Goal: Communication & Community: Answer question/provide support

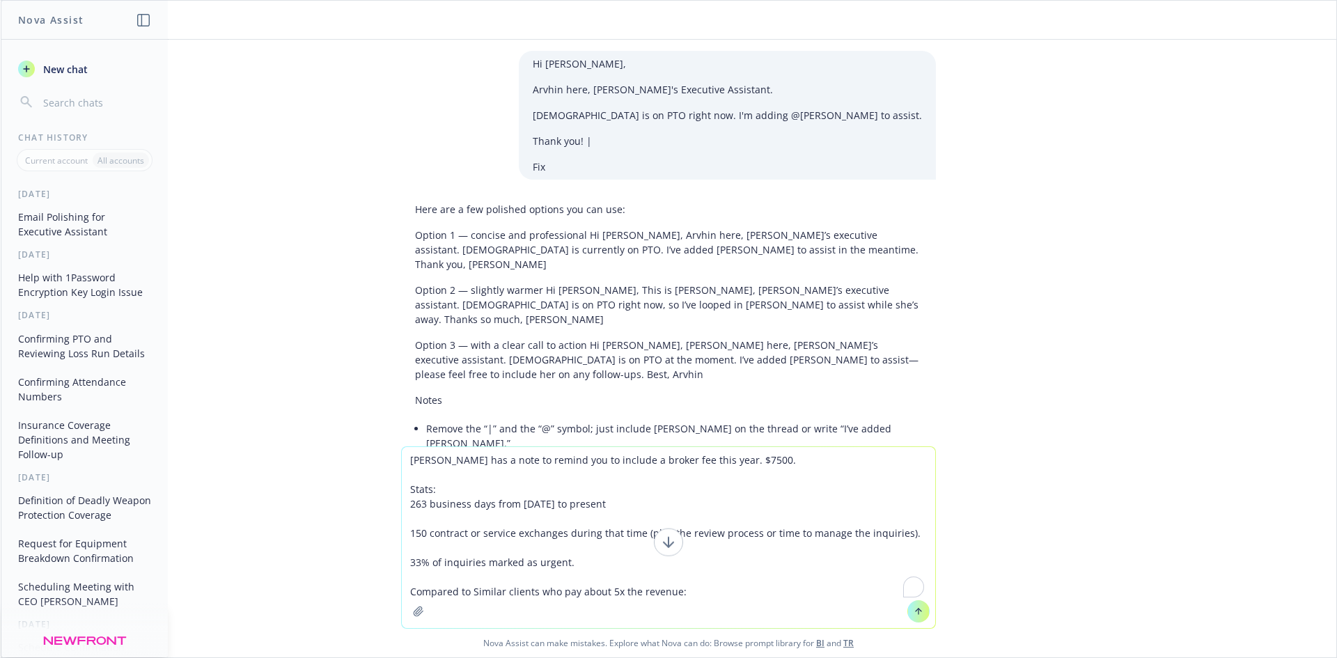
scroll to position [3604, 0]
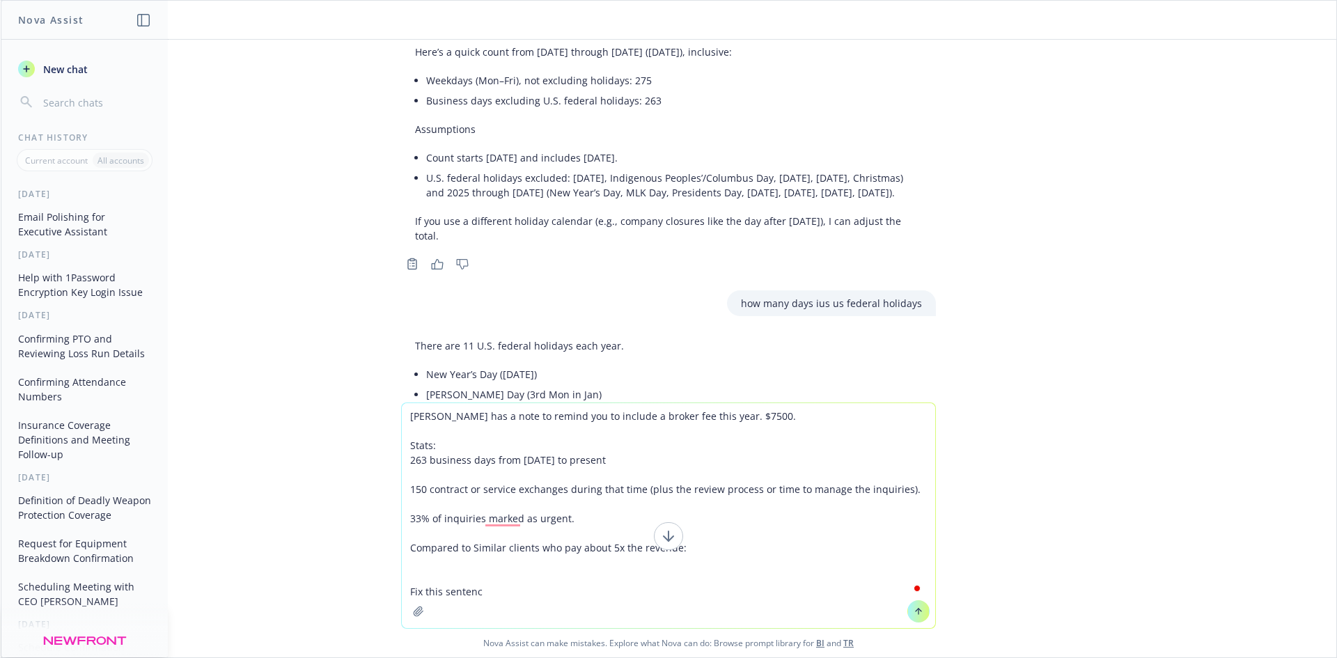
type textarea "[PERSON_NAME] has a note to remind you to include a broker fee this year. $7500…"
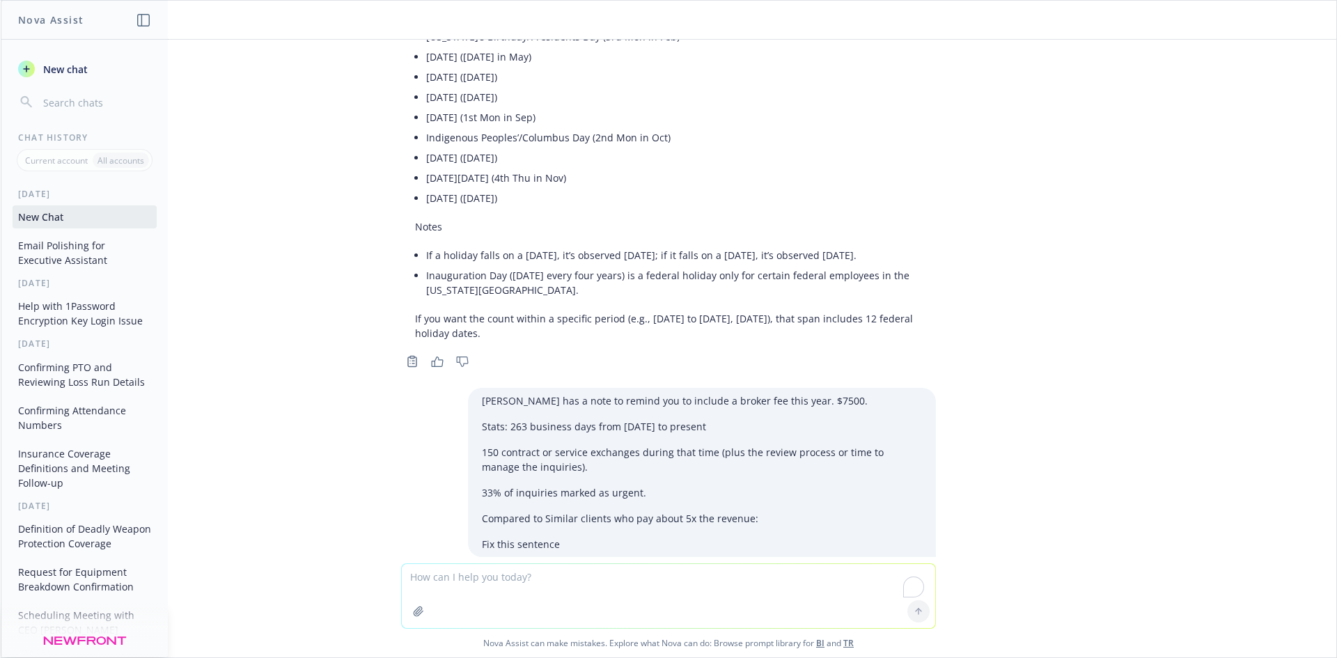
scroll to position [4027, 0]
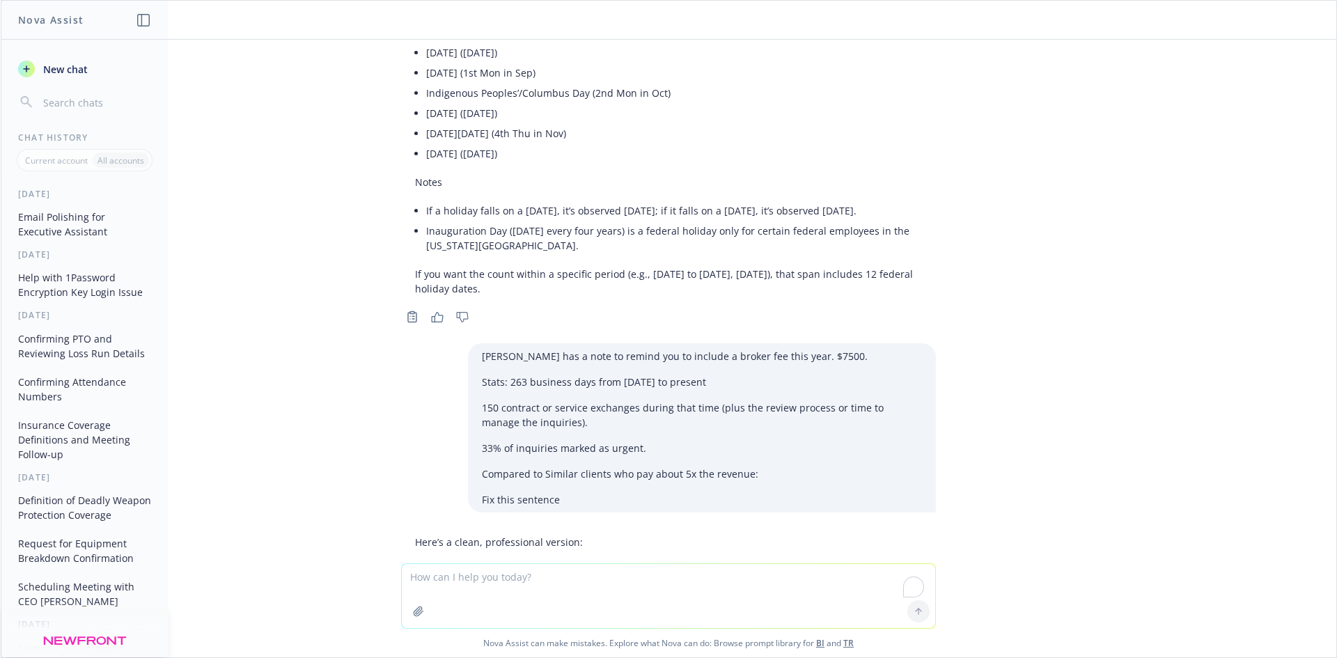
drag, startPoint x: 400, startPoint y: 375, endPoint x: 613, endPoint y: 432, distance: 221.2
click at [613, 529] on div "Here’s a clean, professional version: [PERSON_NAME] asked me to remind you to i…" at bounding box center [607, 626] width 413 height 195
click at [608, 632] on li "150 contract/service exchanges (plus time for reviews and managing inquiries)" at bounding box center [613, 642] width 374 height 20
drag, startPoint x: 668, startPoint y: 462, endPoint x: 672, endPoint y: 450, distance: 12.6
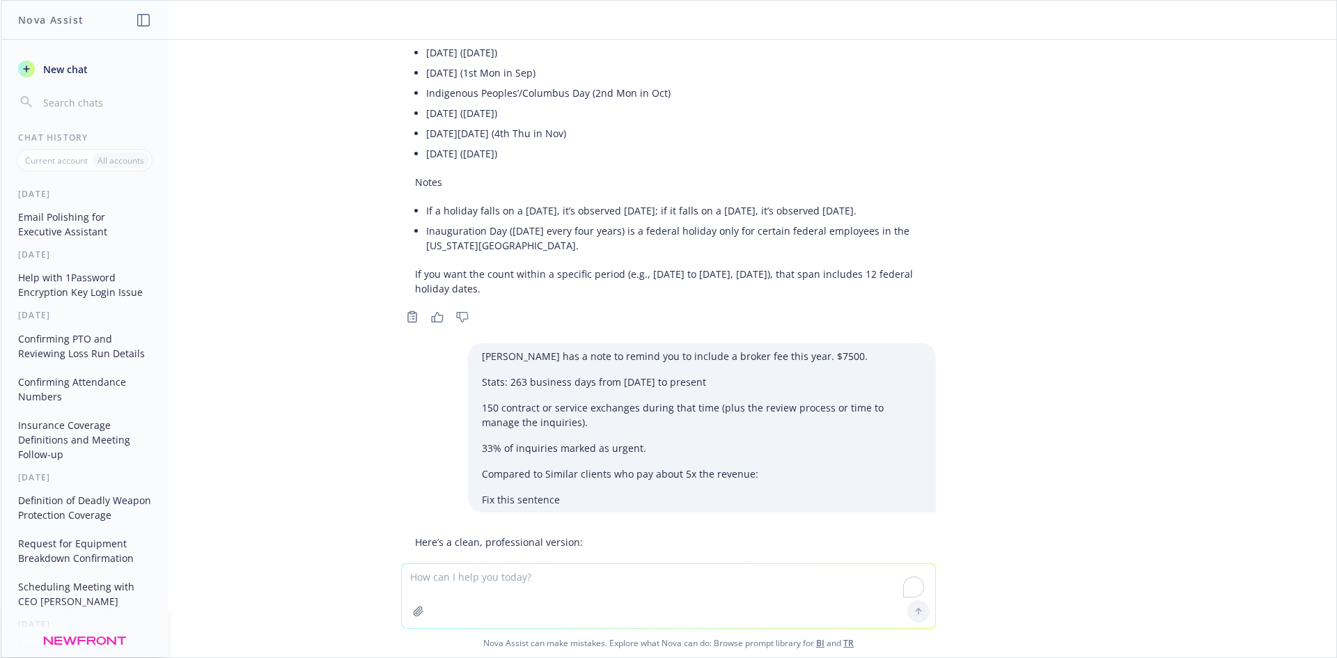
click at [525, 569] on textarea "To enrich screen reader interactions, please activate Accessibility in Grammarl…" at bounding box center [668, 596] width 533 height 64
paste textarea "Hi @[PERSON_NAME] & @[PERSON_NAME] has a note to remind you to include a broker…"
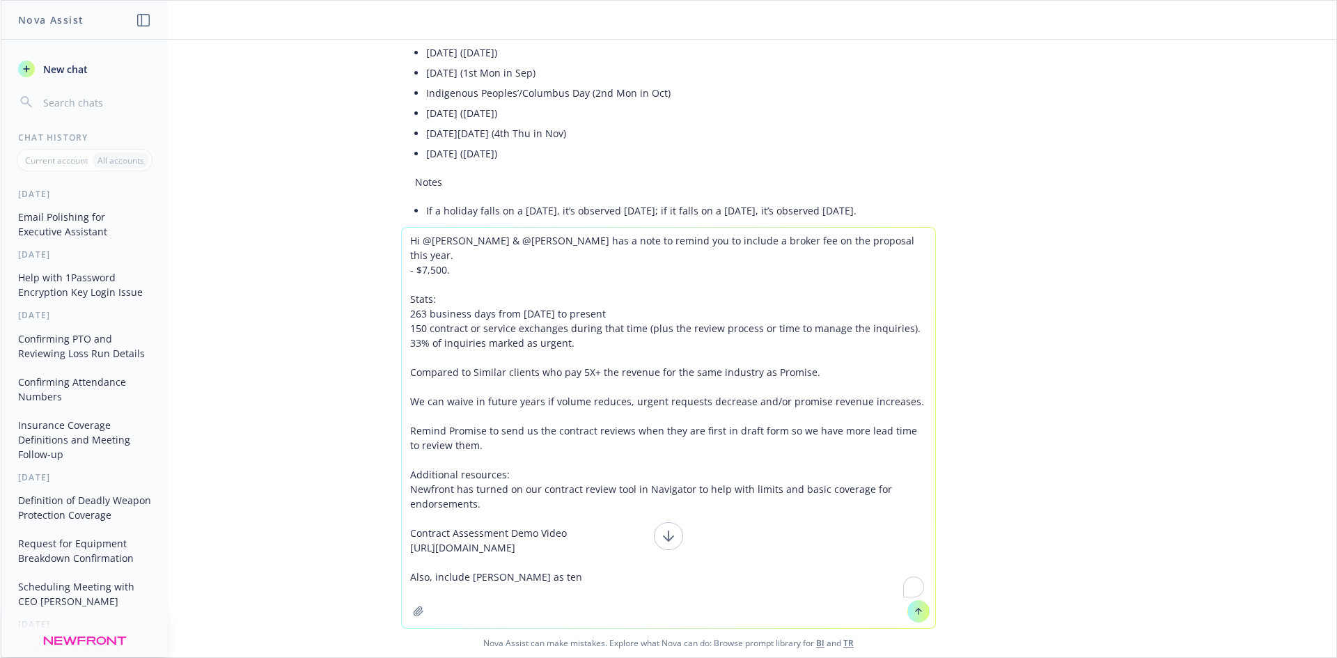
click at [412, 591] on textarea "Hi @[PERSON_NAME] & @[PERSON_NAME] has a note to remind you to include a broker…" at bounding box center [668, 428] width 533 height 400
click at [414, 591] on textarea "Hi @[PERSON_NAME] & @[PERSON_NAME] has a note to remind you to include a broker…" at bounding box center [668, 428] width 533 height 400
drag, startPoint x: 559, startPoint y: 591, endPoint x: 524, endPoint y: 593, distance: 34.9
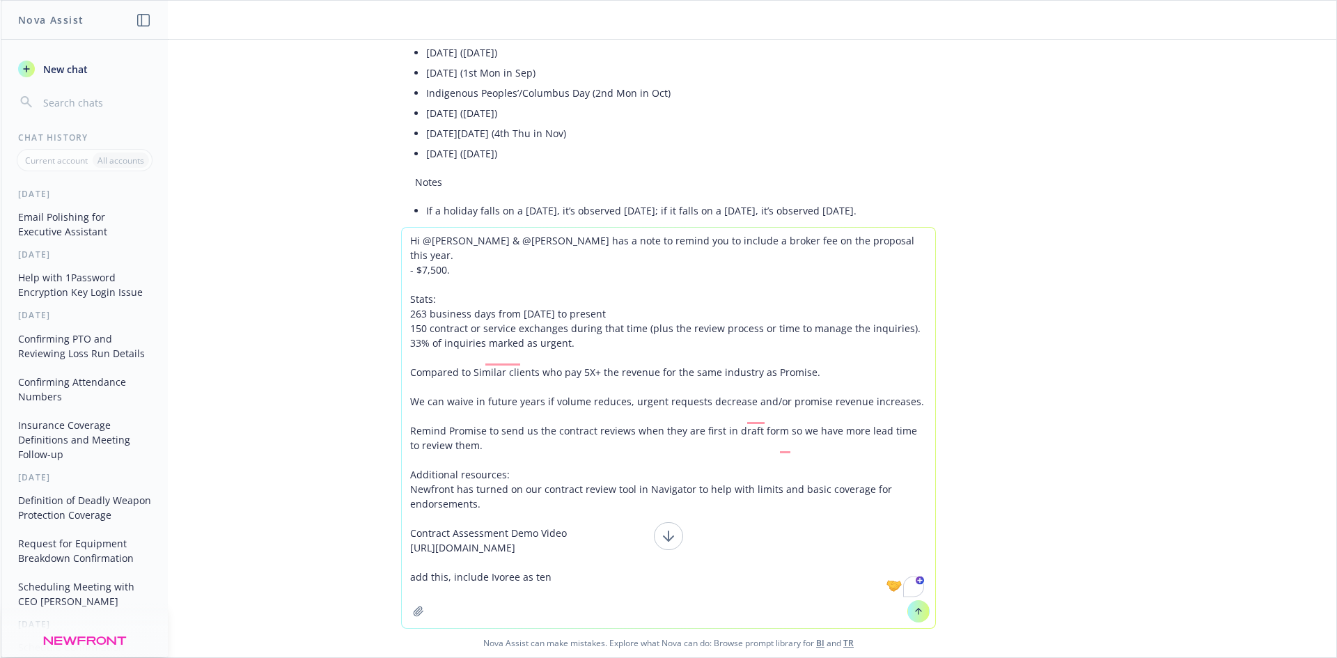
click at [524, 593] on textarea "Hi @[PERSON_NAME] & @[PERSON_NAME] has a note to remind you to include a broker…" at bounding box center [668, 428] width 533 height 400
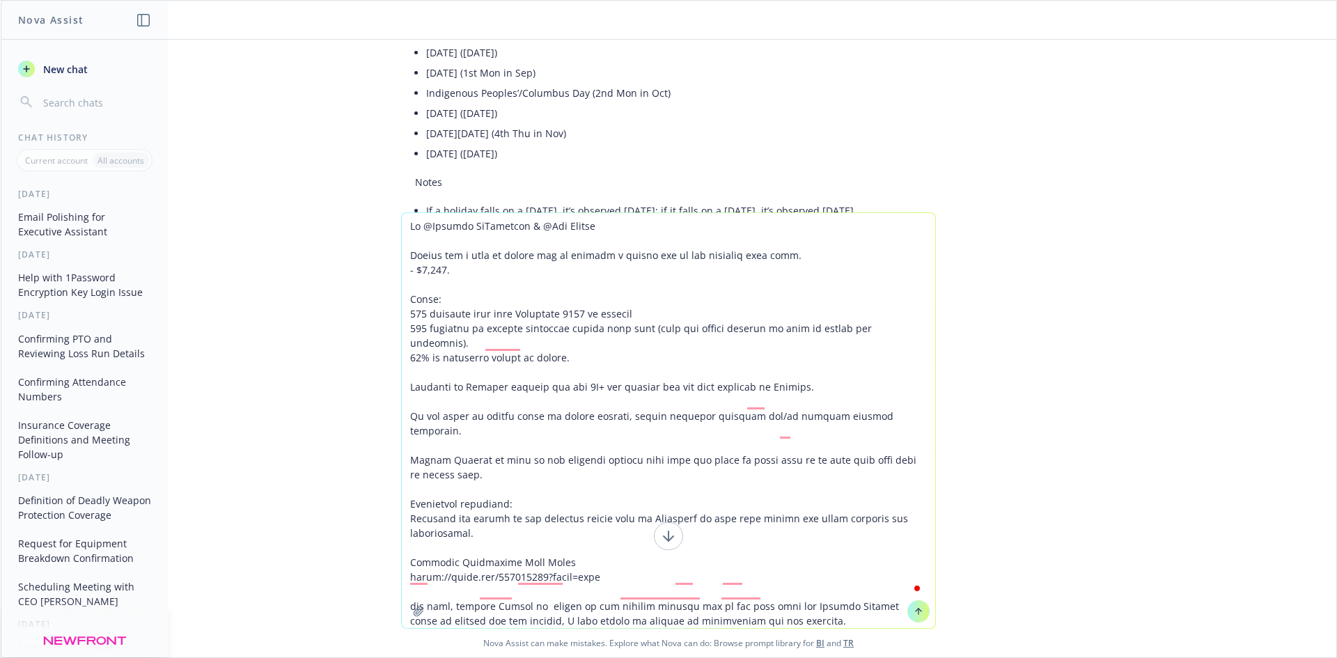
click at [442, 577] on textarea "To enrich screen reader interactions, please activate Accessibility in Grammarl…" at bounding box center [668, 420] width 533 height 415
type textarea "Lo @Ipsumdo SiTametcon & @Adi Elitse Doeius tem i utla et dolore mag al enimadm…"
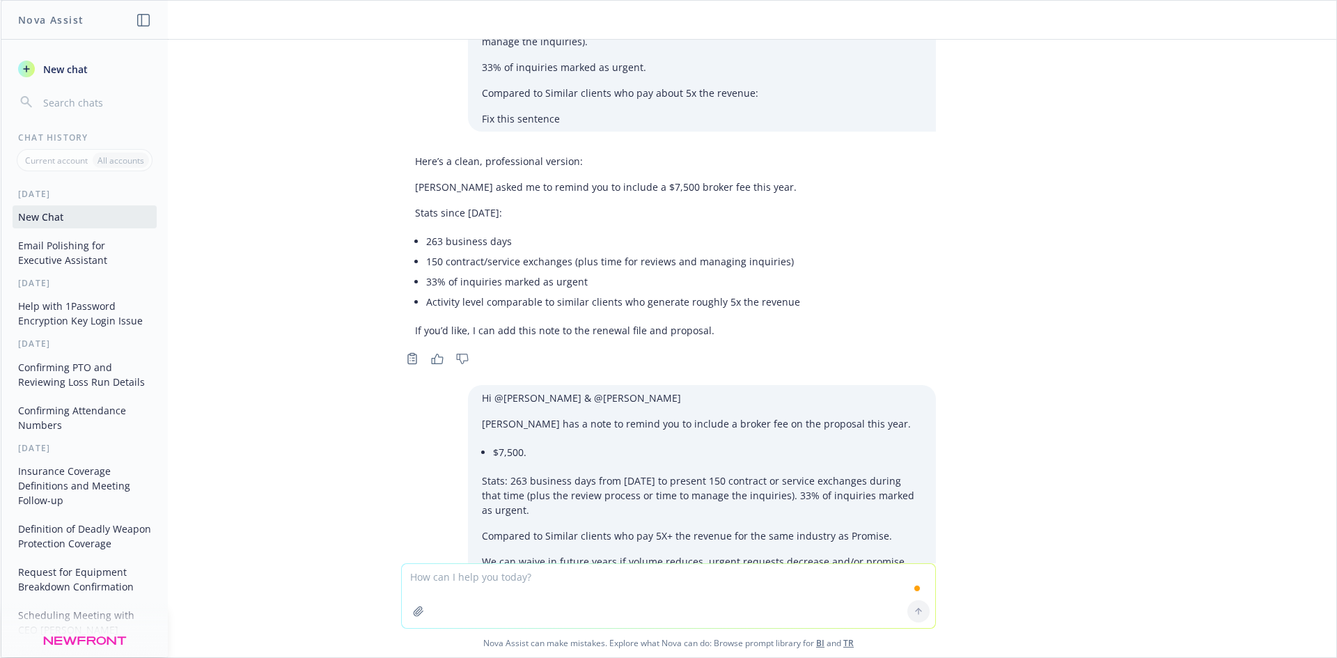
scroll to position [4431, 0]
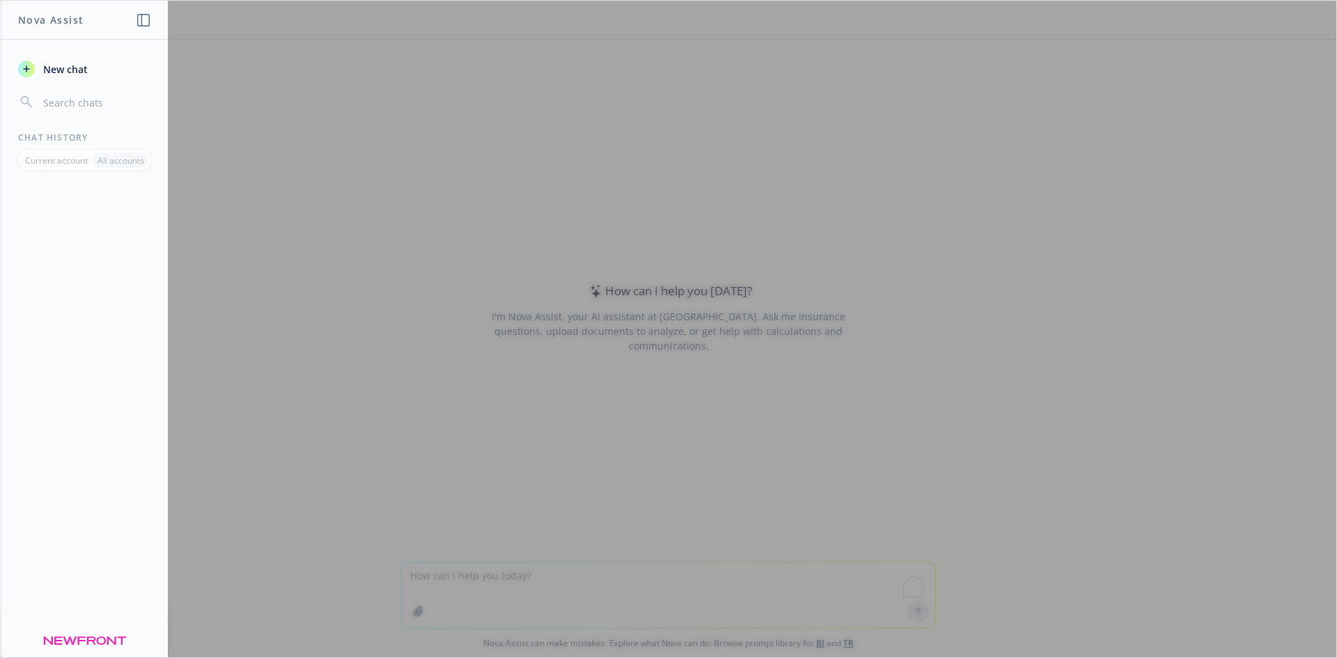
click at [72, 78] on button "New chat" at bounding box center [85, 68] width 144 height 25
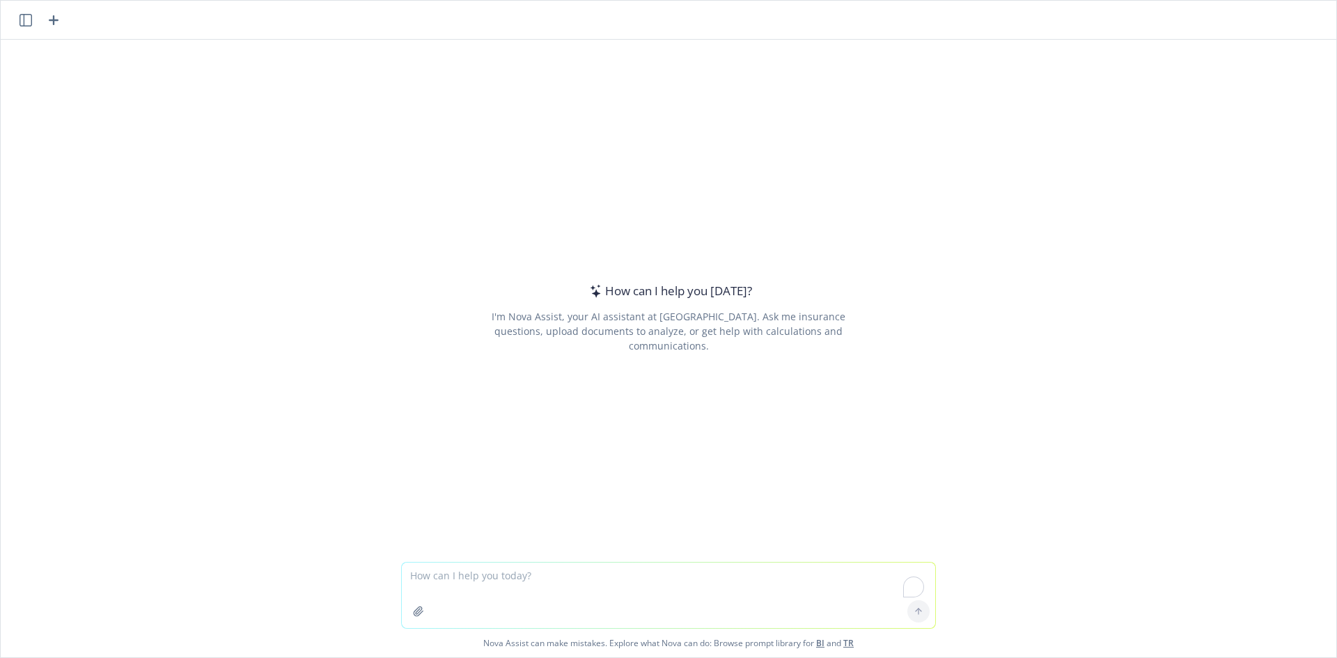
click at [505, 599] on textarea "To enrich screen reader interactions, please activate Accessibility in Grammarl…" at bounding box center [668, 595] width 533 height 65
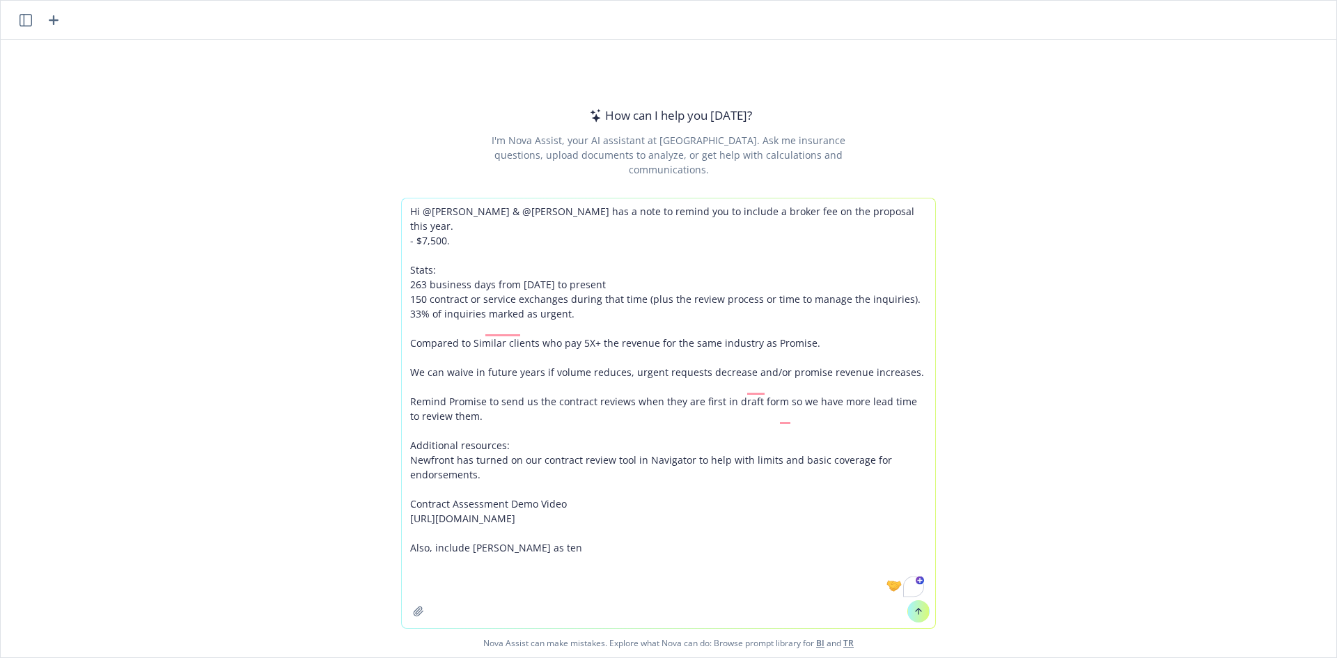
drag, startPoint x: 421, startPoint y: 562, endPoint x: 631, endPoint y: 562, distance: 210.3
click at [631, 562] on textarea "Hi @[PERSON_NAME] & @[PERSON_NAME] has a note to remind you to include a broker…" at bounding box center [668, 413] width 533 height 430
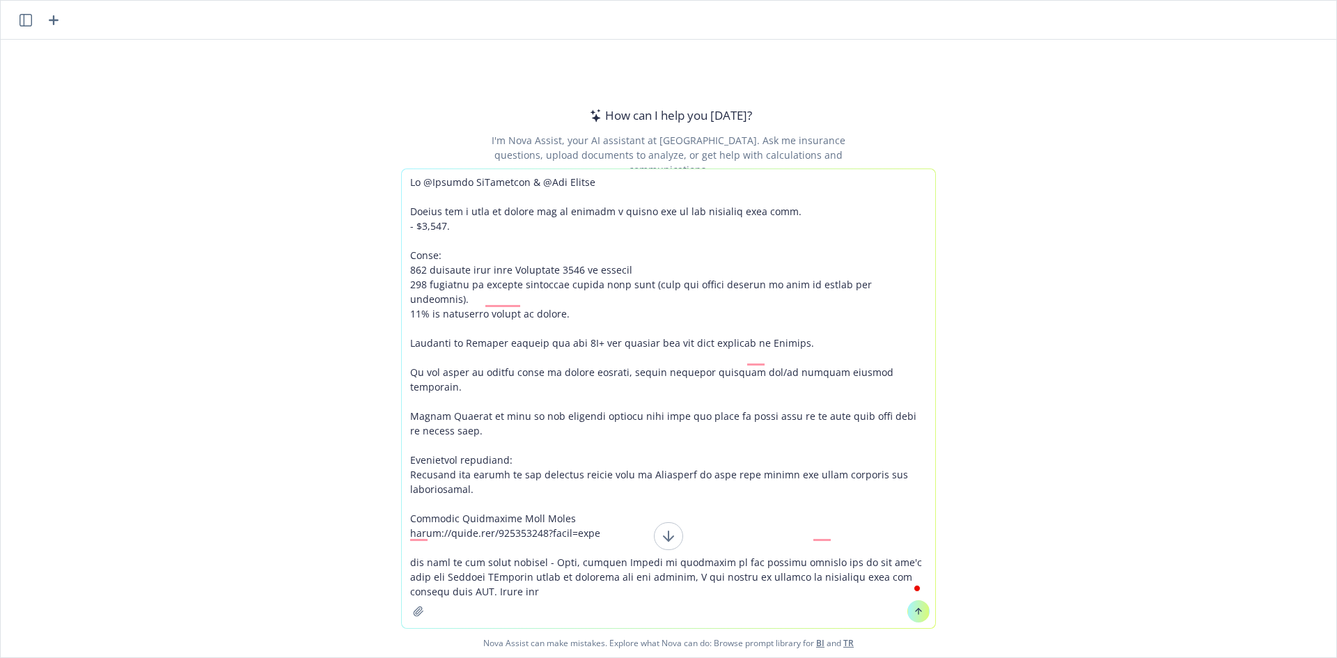
type textarea "Hi @Patrick McChrystal & @Abi Furgal Ivoree has a note to remind you to include…"
click at [554, 569] on textarea "To enrich screen reader interactions, please activate Accessibility in Grammarl…" at bounding box center [668, 398] width 533 height 459
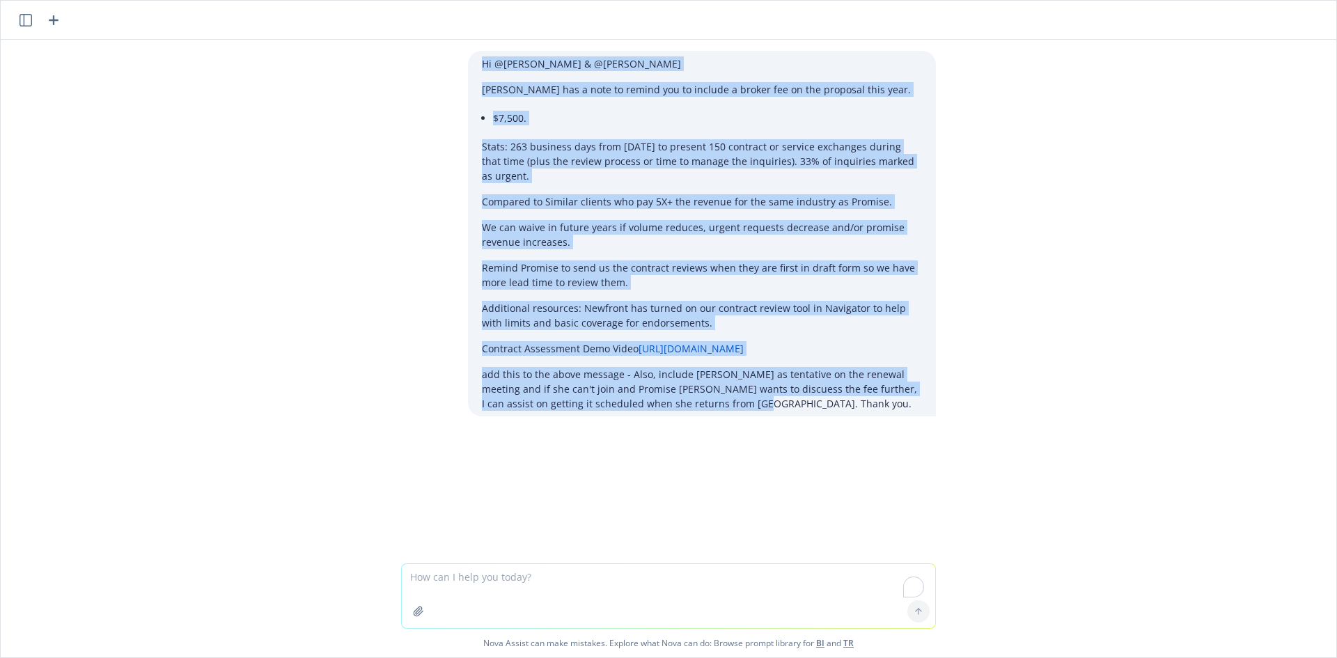
drag, startPoint x: 716, startPoint y: 404, endPoint x: 467, endPoint y: 49, distance: 434.4
click at [466, 48] on div "Hi @Patrick McChrystal & @Abi Furgal Ivoree has a note to remind you to include…" at bounding box center [668, 302] width 1335 height 524
copy div "Hi @Patrick McChrystal & @Abi Furgal Ivoree has a note to remind you to include…"
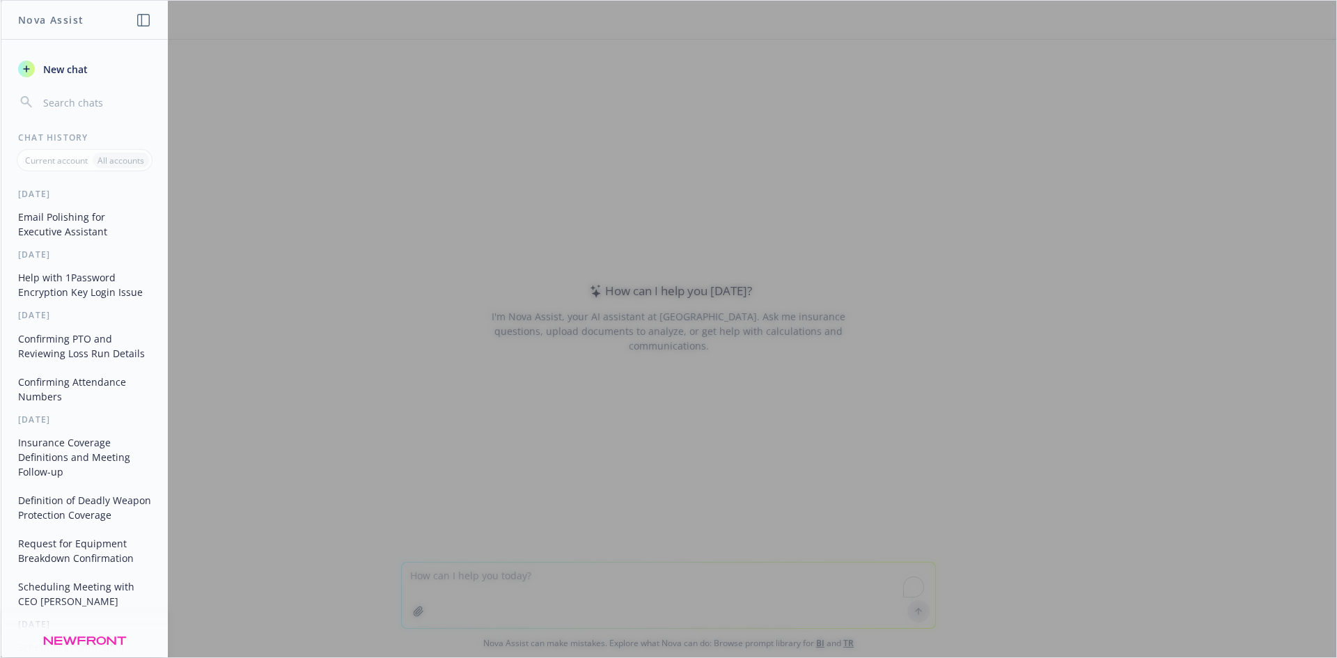
click at [501, 443] on div at bounding box center [668, 329] width 1335 height 657
click at [482, 579] on div at bounding box center [668, 329] width 1335 height 657
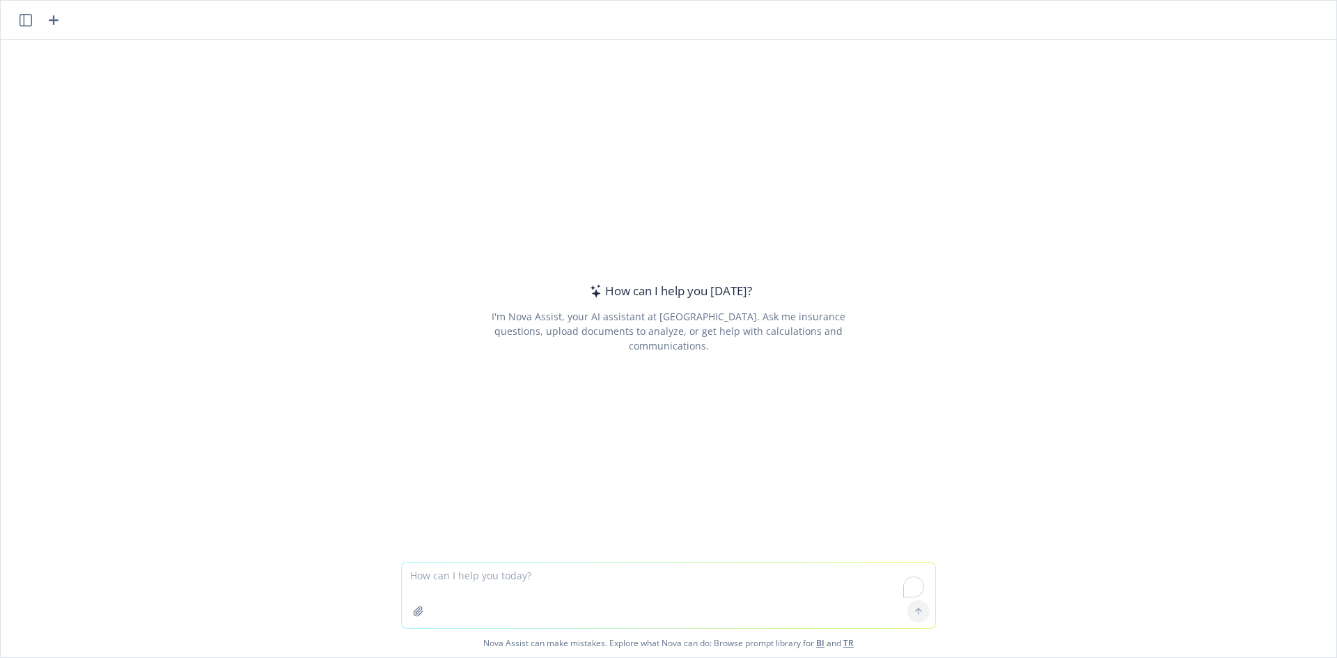
click at [494, 576] on textarea "To enrich screen reader interactions, please activate Accessibility in Grammarl…" at bounding box center [668, 595] width 533 height 65
paste textarea "Hi @Patrick McChrystal & @Abi Furgal Ivoree has a note to remind you to include…"
type textarea "Hi @Patrick McChrystal & @Abi Furgal Ivoree has a note to remind you to include…"
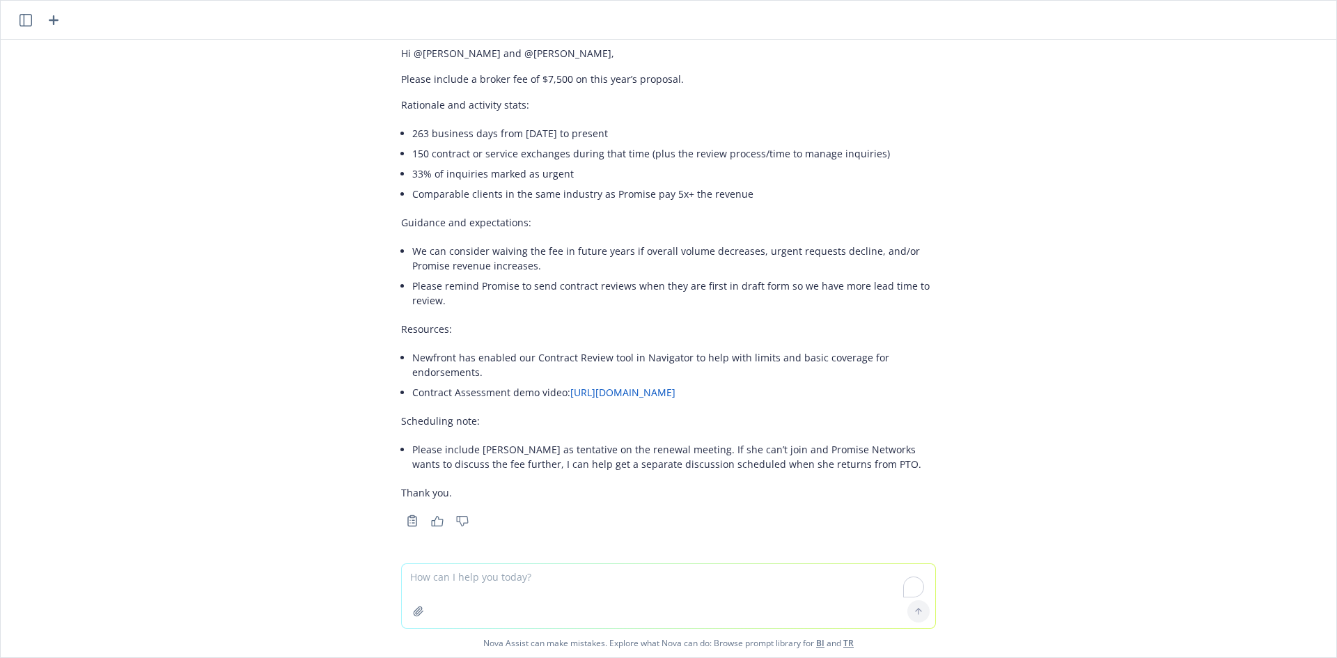
scroll to position [388, 0]
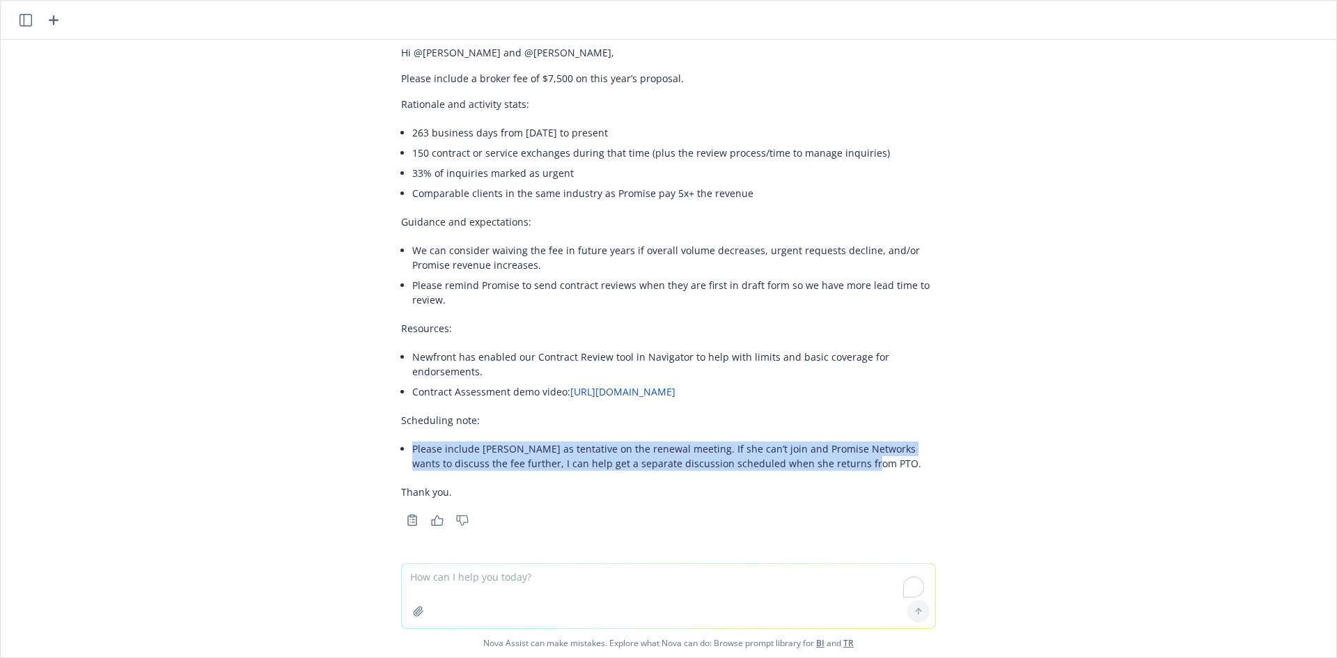
drag, startPoint x: 670, startPoint y: 443, endPoint x: 434, endPoint y: 460, distance: 236.0
click at [401, 445] on div "Here’s a cleaned-up draft you can send: Hi @Patrick McChrystal and @Abi Furgal,…" at bounding box center [668, 259] width 535 height 491
copy li "Please include Ivoree as tentative on the renewal meeting. If she can’t join an…"
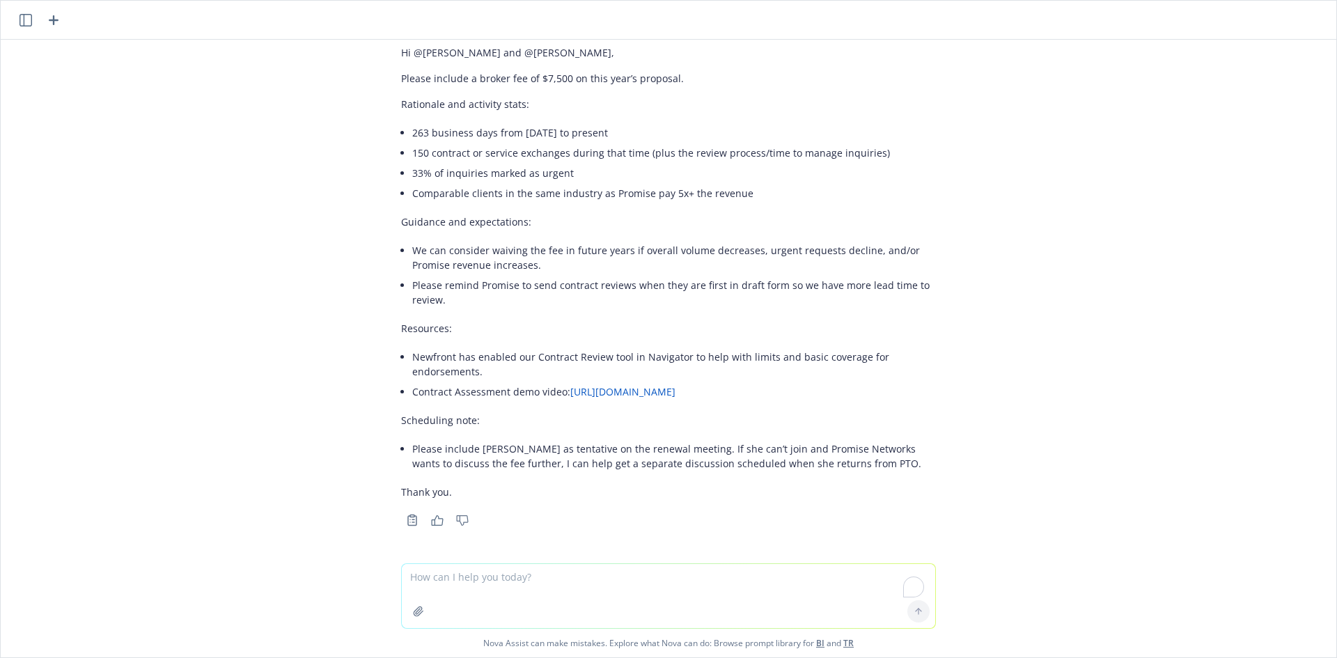
click at [557, 582] on textarea "To enrich screen reader interactions, please activate Accessibility in Grammarl…" at bounding box center [668, 596] width 533 height 64
paste textarea "HI Bethany, Ivoree has a note that she needs a copies of 3-4 of these contracts…"
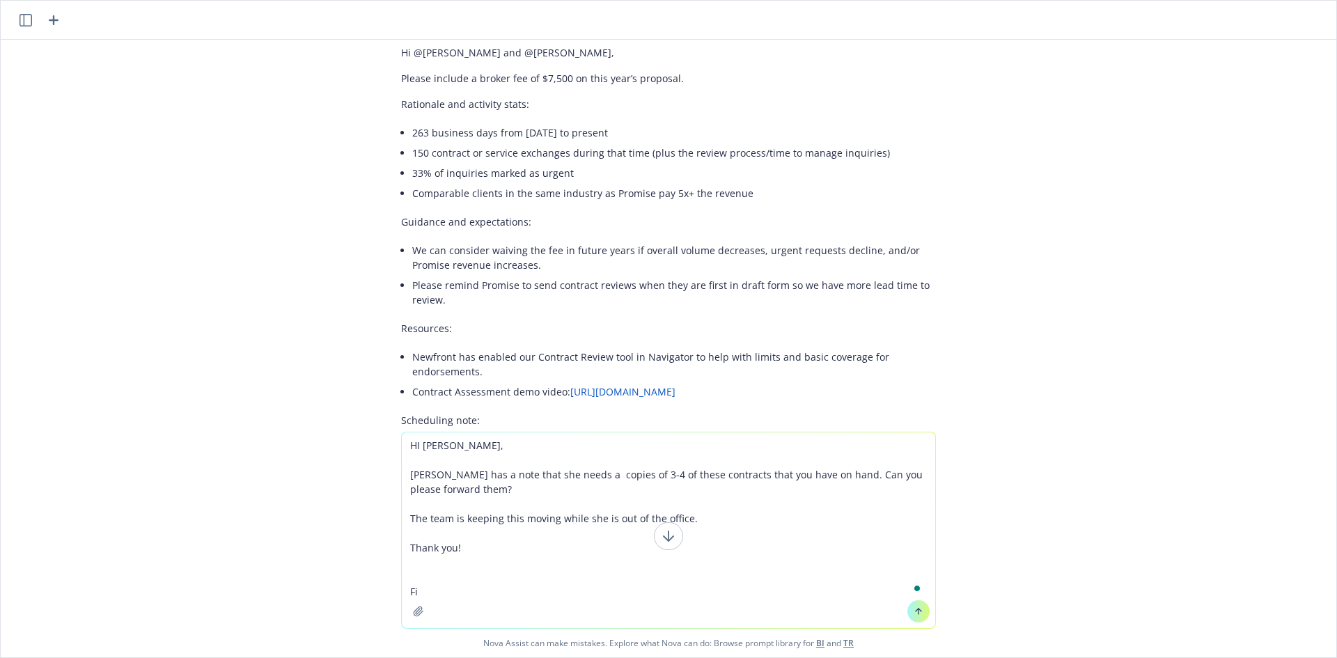
type textarea "HI Bethany, Ivoree has a note that she needs a copies of 3-4 of these contracts…"
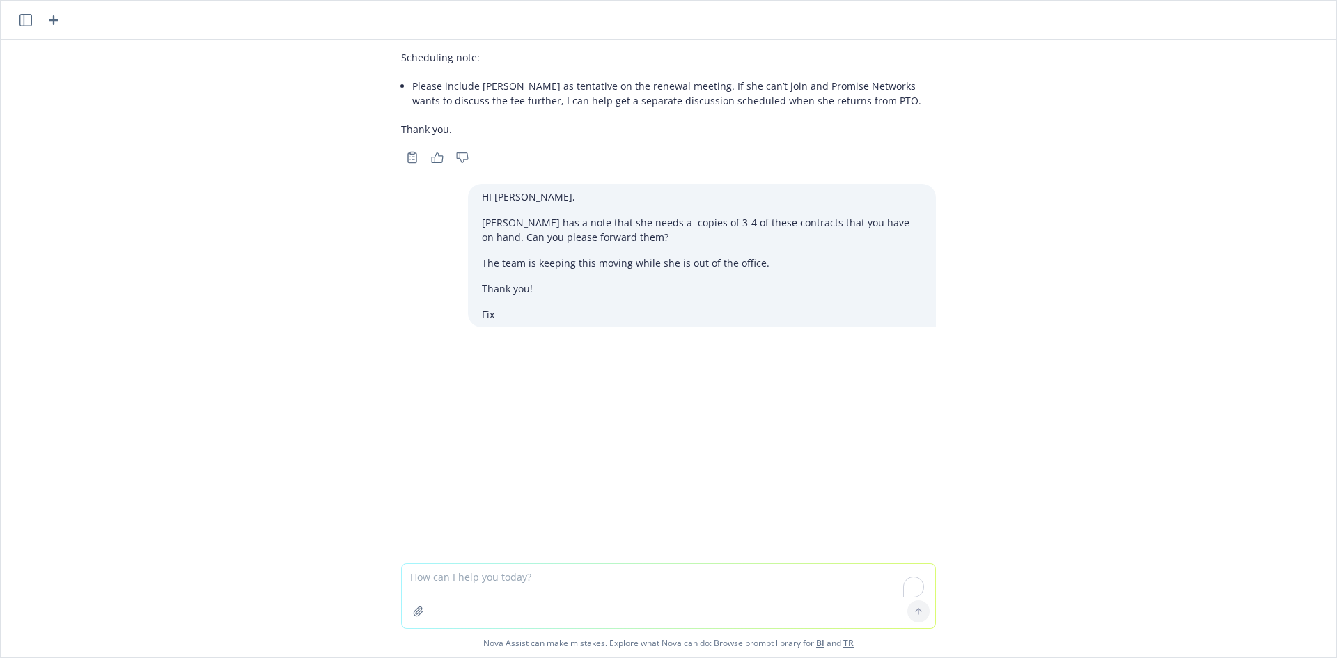
scroll to position [759, 0]
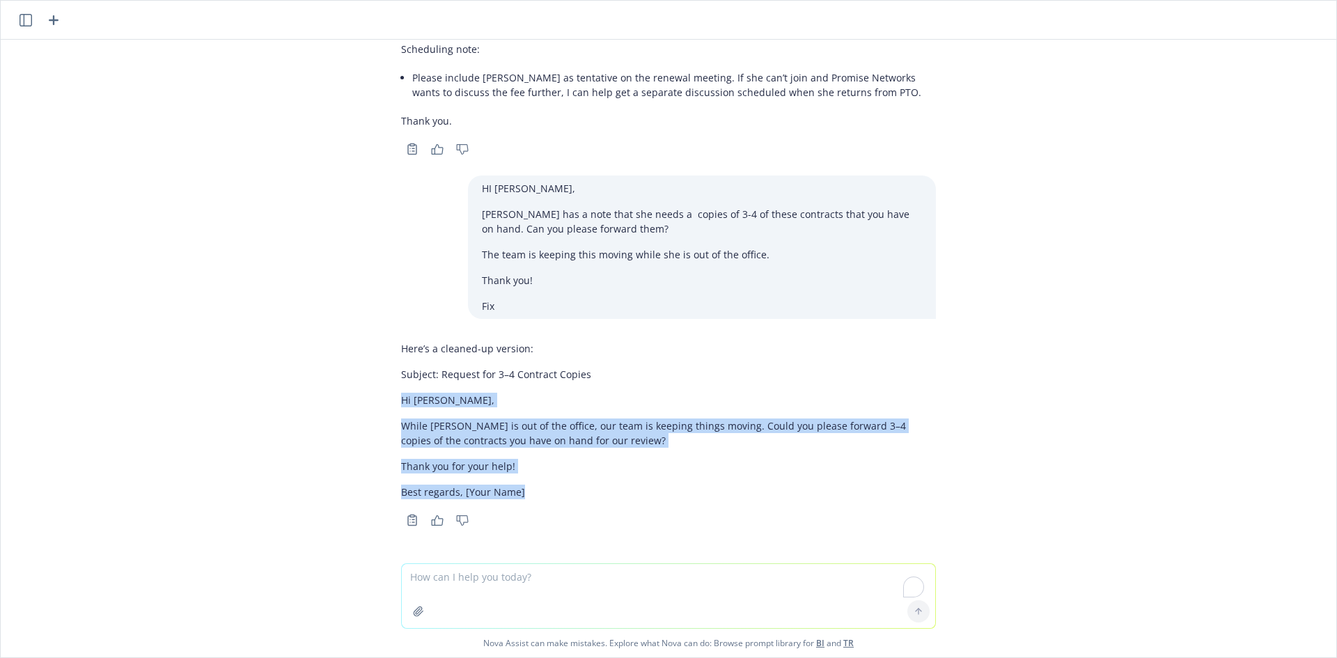
drag, startPoint x: 450, startPoint y: 470, endPoint x: 370, endPoint y: 404, distance: 103.4
click at [370, 404] on div "Hi @Patrick McChrystal & @Abi Furgal Ivoree has a note to remind you to include…" at bounding box center [668, 302] width 1335 height 524
copy div "Hi Bethany, While Ivoree is out of the office, our team is keeping things movin…"
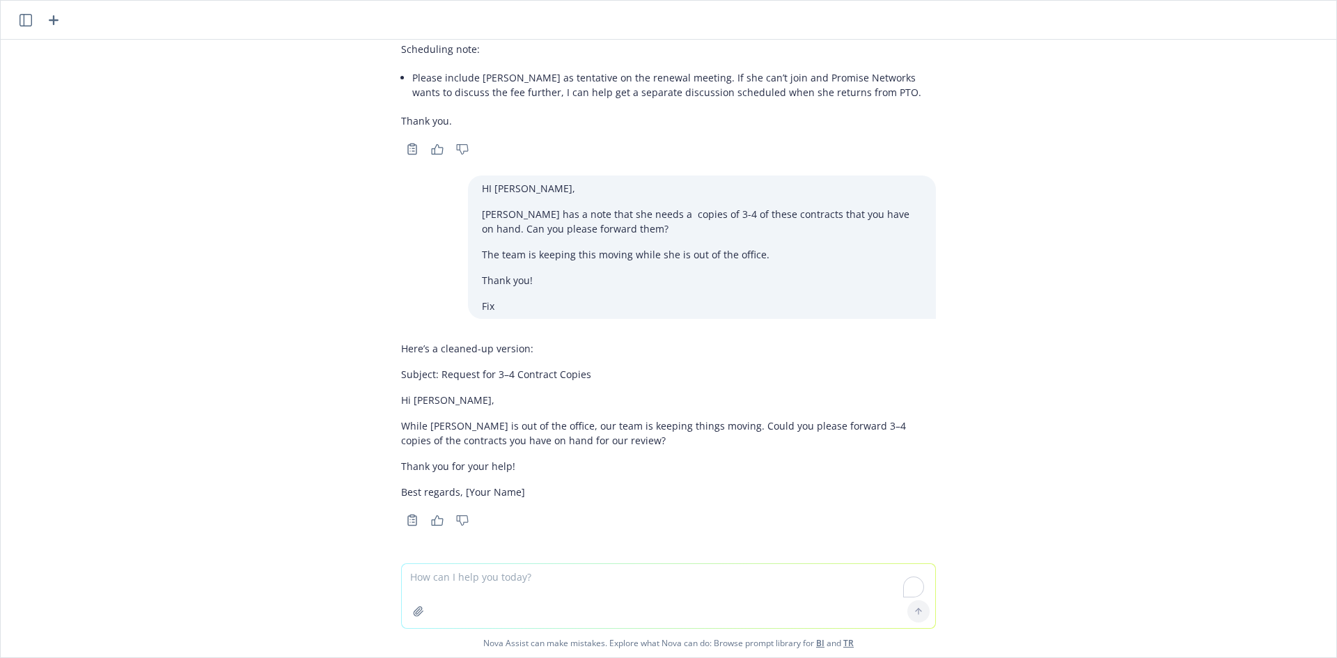
click at [524, 600] on textarea "To enrich screen reader interactions, please activate Accessibility in Grammarl…" at bounding box center [668, 596] width 533 height 64
paste textarea "Ivoree has a note that she needs a copies of 3-4 of these contracts that you ha…"
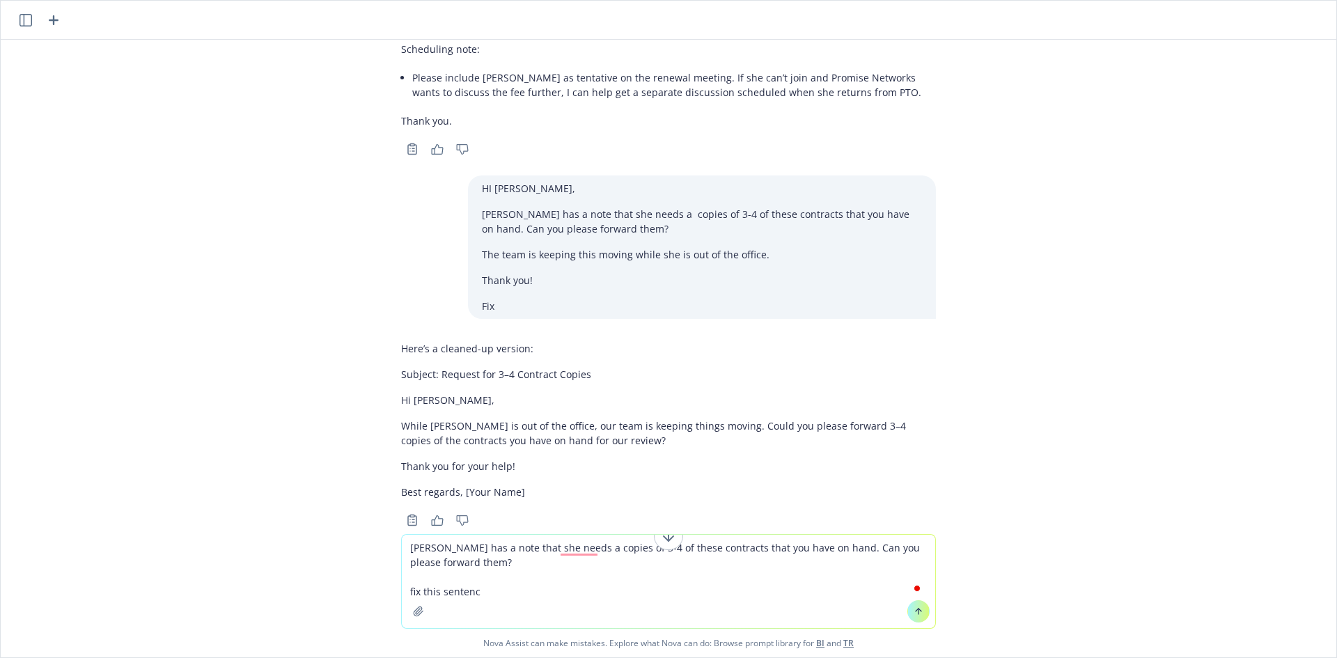
type textarea "Ivoree has a note that she needs a copies of 3-4 of these contracts that you ha…"
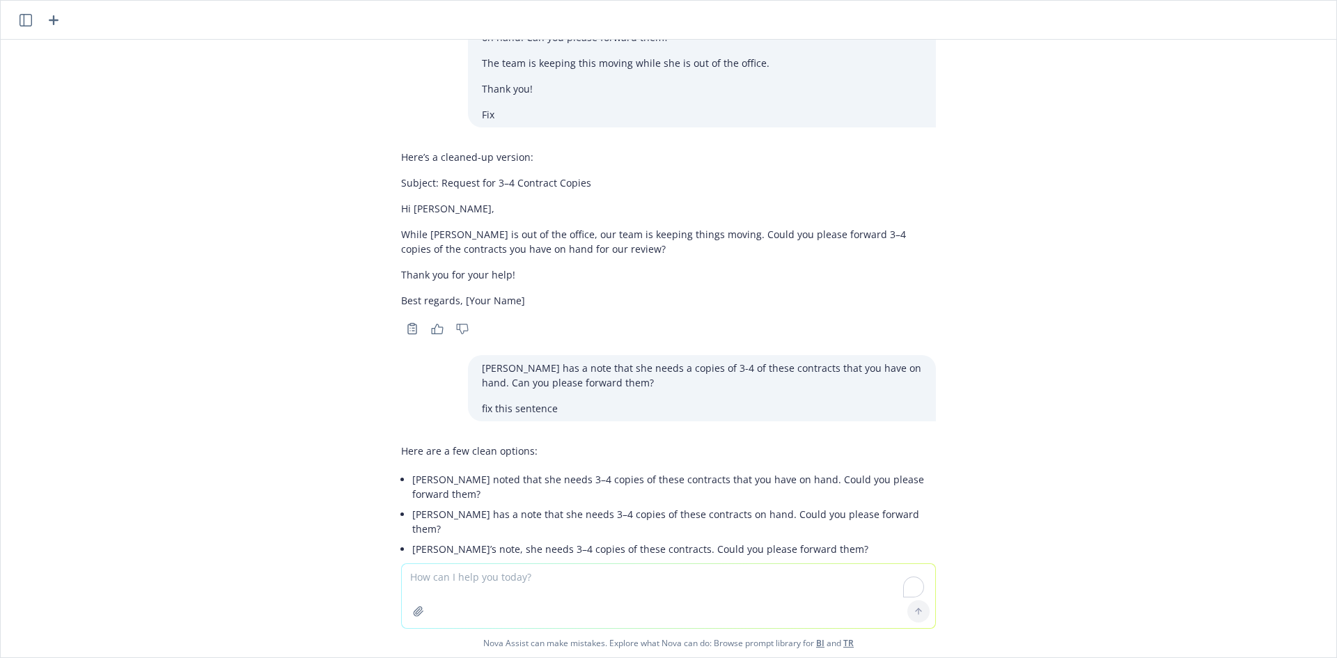
scroll to position [981, 0]
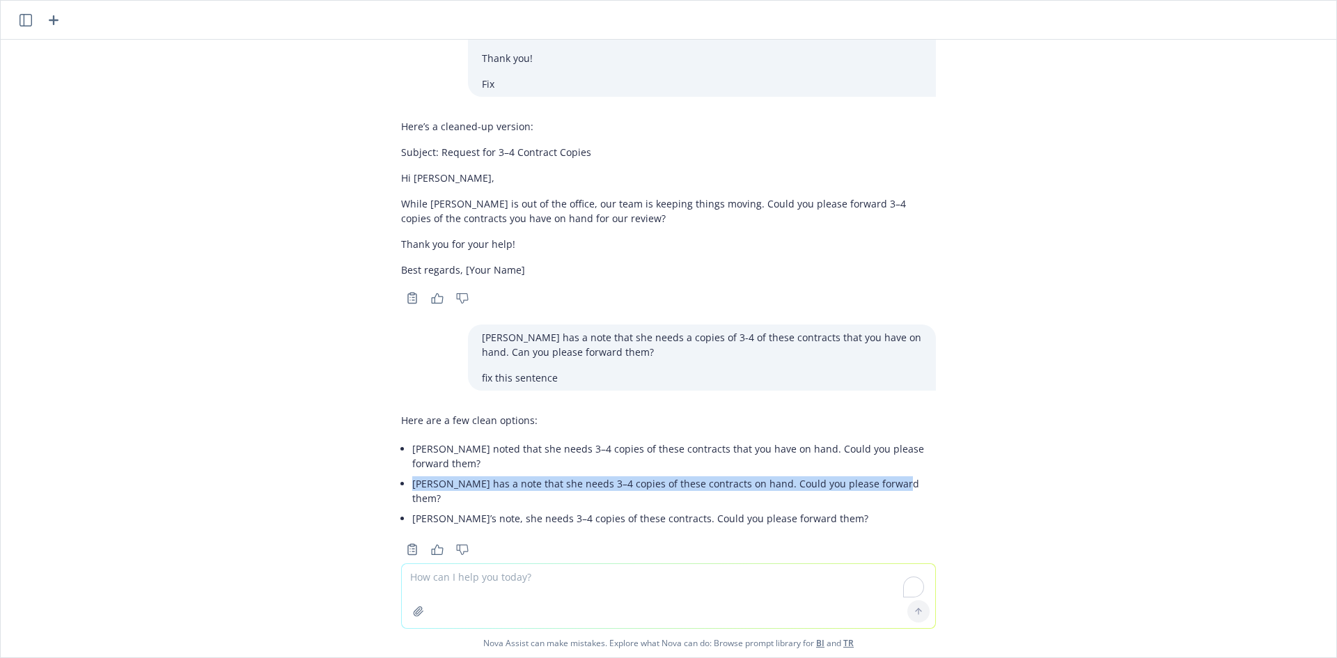
drag, startPoint x: 410, startPoint y: 471, endPoint x: 878, endPoint y: 471, distance: 467.8
click at [878, 473] on li "Ivoree has a note that she needs 3–4 copies of these contracts on hand. Could y…" at bounding box center [674, 490] width 524 height 35
copy li "Ivoree has a note that she needs 3–4 copies of these contracts on hand. Could y…"
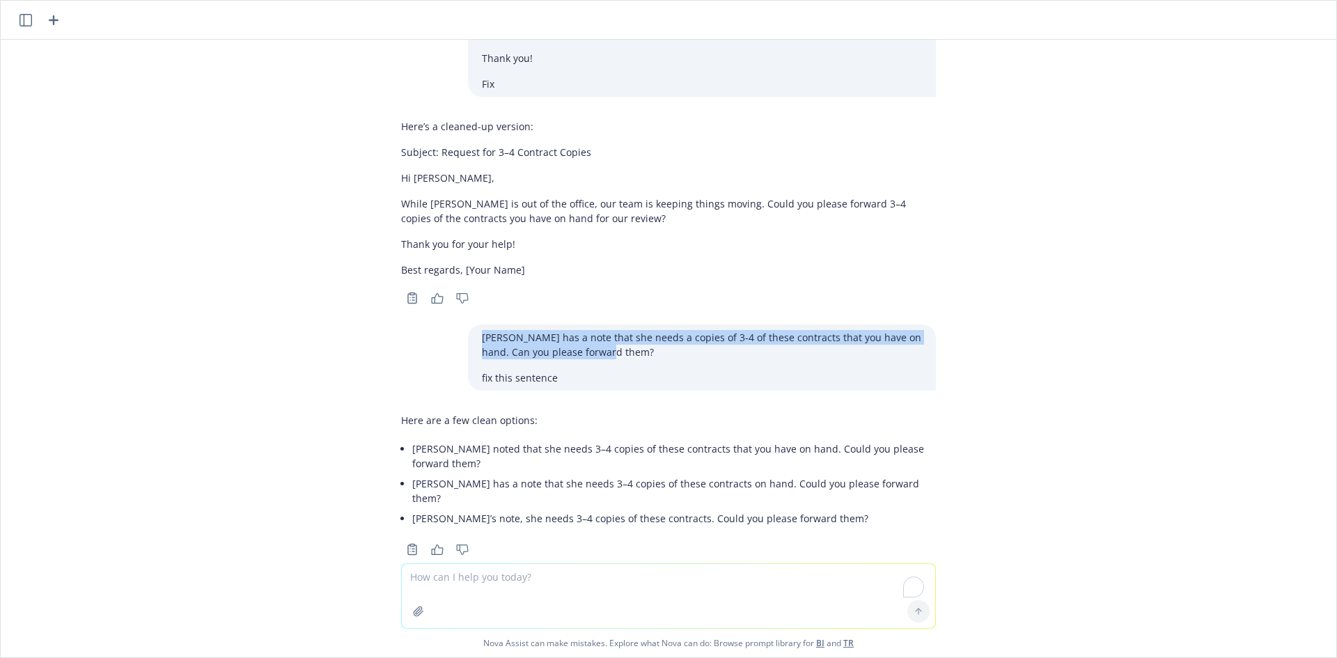
drag, startPoint x: 598, startPoint y: 348, endPoint x: 428, endPoint y: 322, distance: 171.9
click at [428, 322] on div "Hi @Patrick McChrystal & @Abi Furgal Ivoree has a note to remind you to include…" at bounding box center [668, 302] width 1335 height 524
copy p "Ivoree has a note that she needs a copies of 3-4 of these contracts that you ha…"
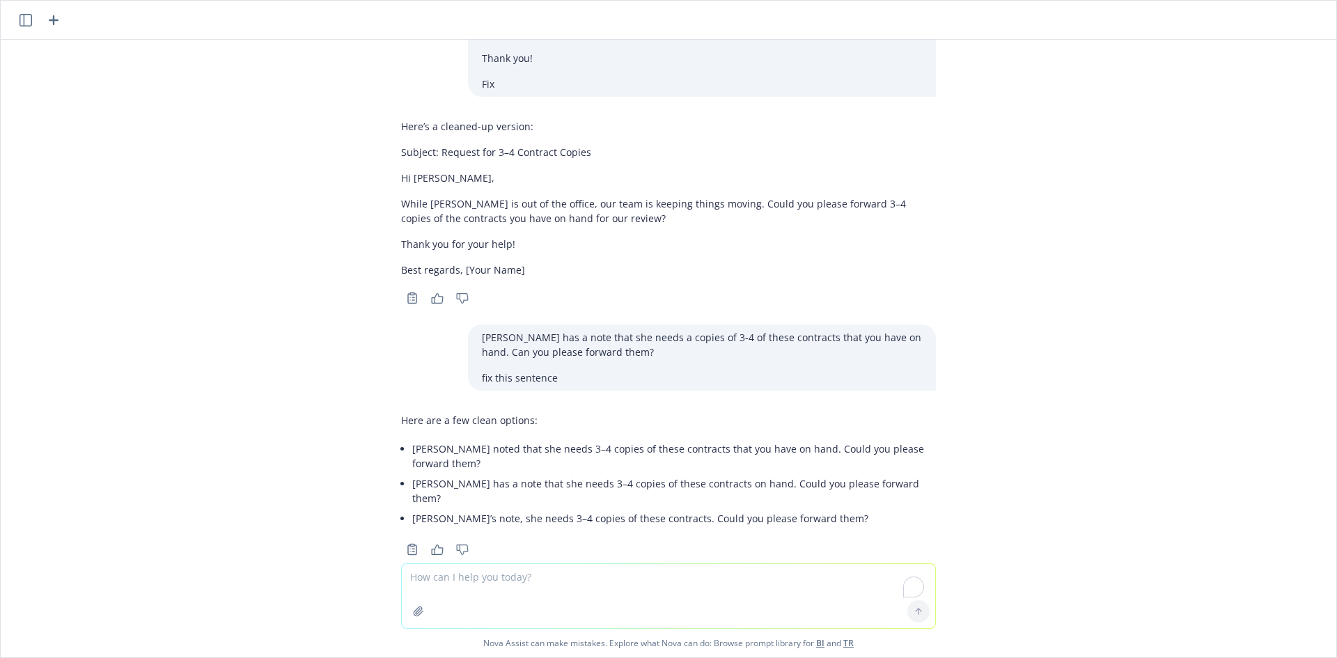
click at [517, 565] on textarea "To enrich screen reader interactions, please activate Accessibility in Grammarl…" at bounding box center [668, 596] width 533 height 64
paste textarea "Email Frannie and Linde as you. Check for this in my sent and hit reply. Next s…"
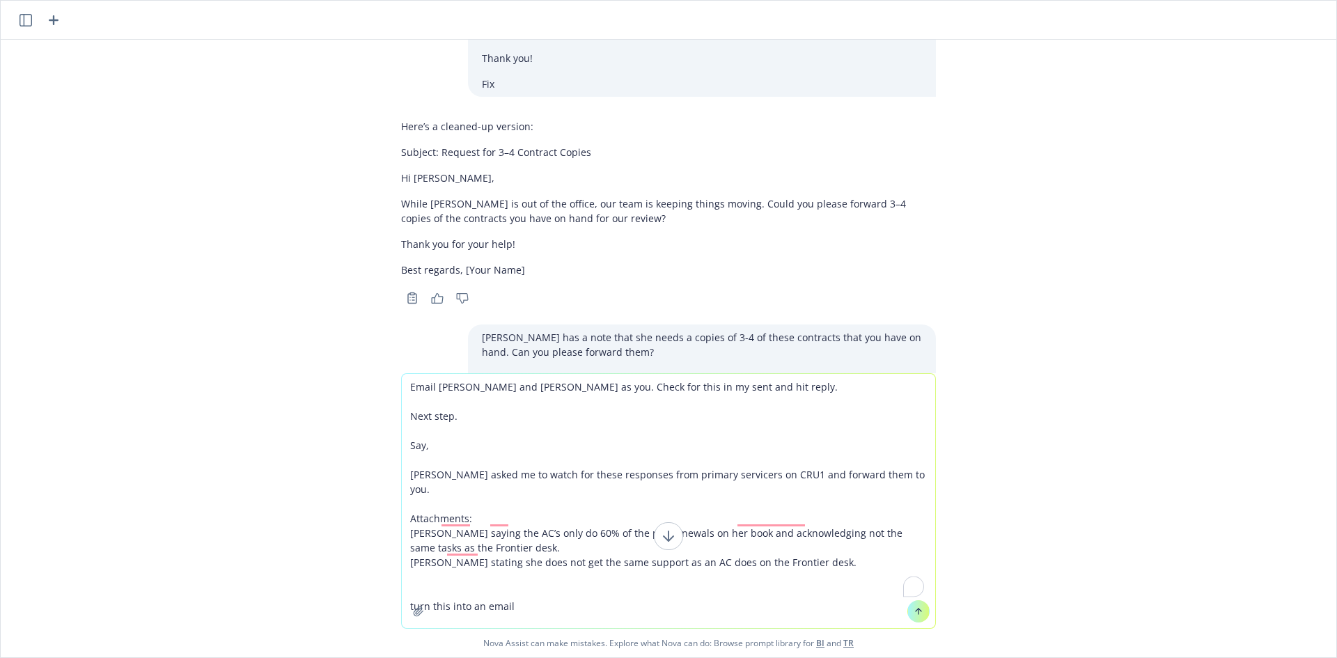
type textarea "Email Frannie and Linde as you. Check for this in my sent and hit reply. Next s…"
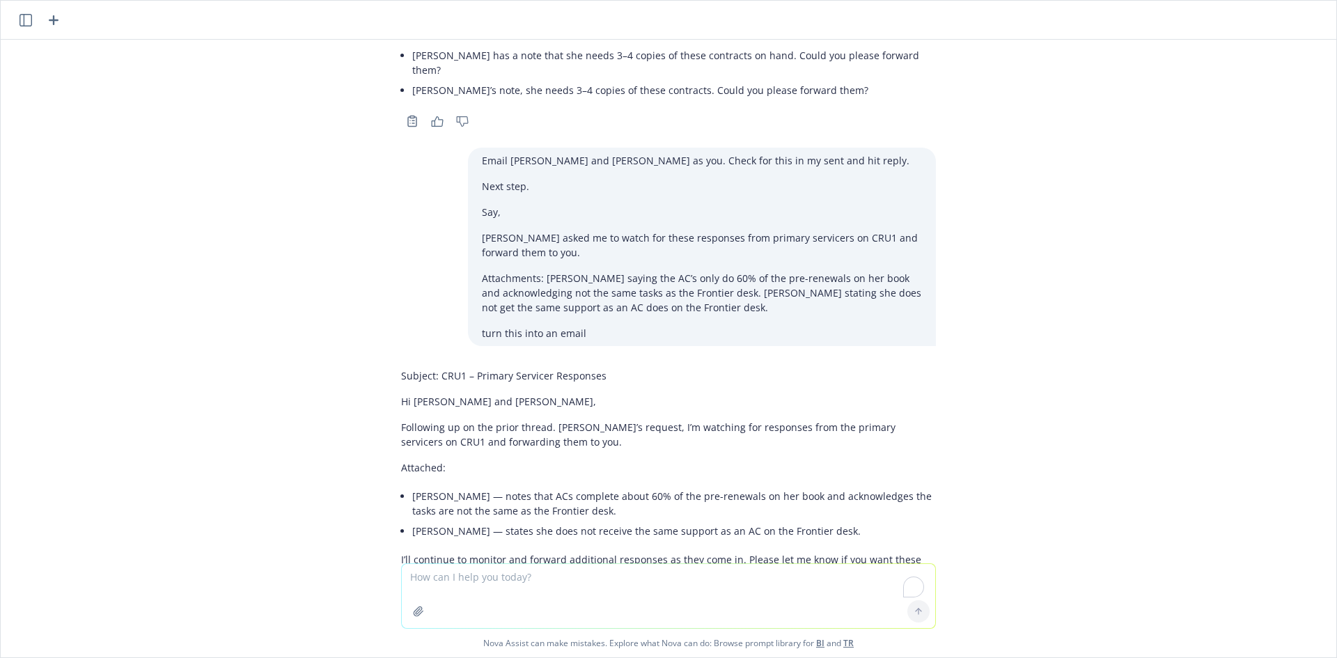
scroll to position [1488, 0]
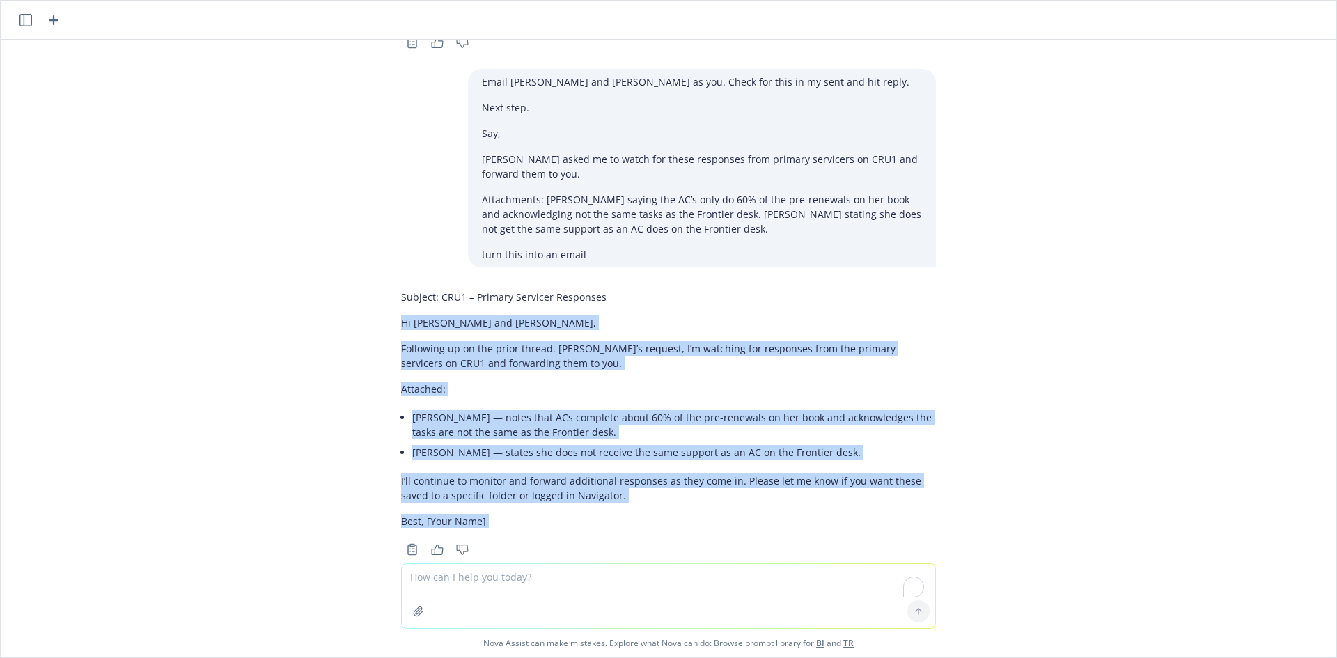
drag, startPoint x: 388, startPoint y: 287, endPoint x: 502, endPoint y: 404, distance: 163.5
click at [523, 508] on div "Subject: CRU1 – Primary Servicer Responses Hi Frannie and Linde, Following up o…" at bounding box center [668, 421] width 557 height 275
copy div "Hi Frannie and Linde, Following up on the prior thread. Per Ivoree’s request, I…"
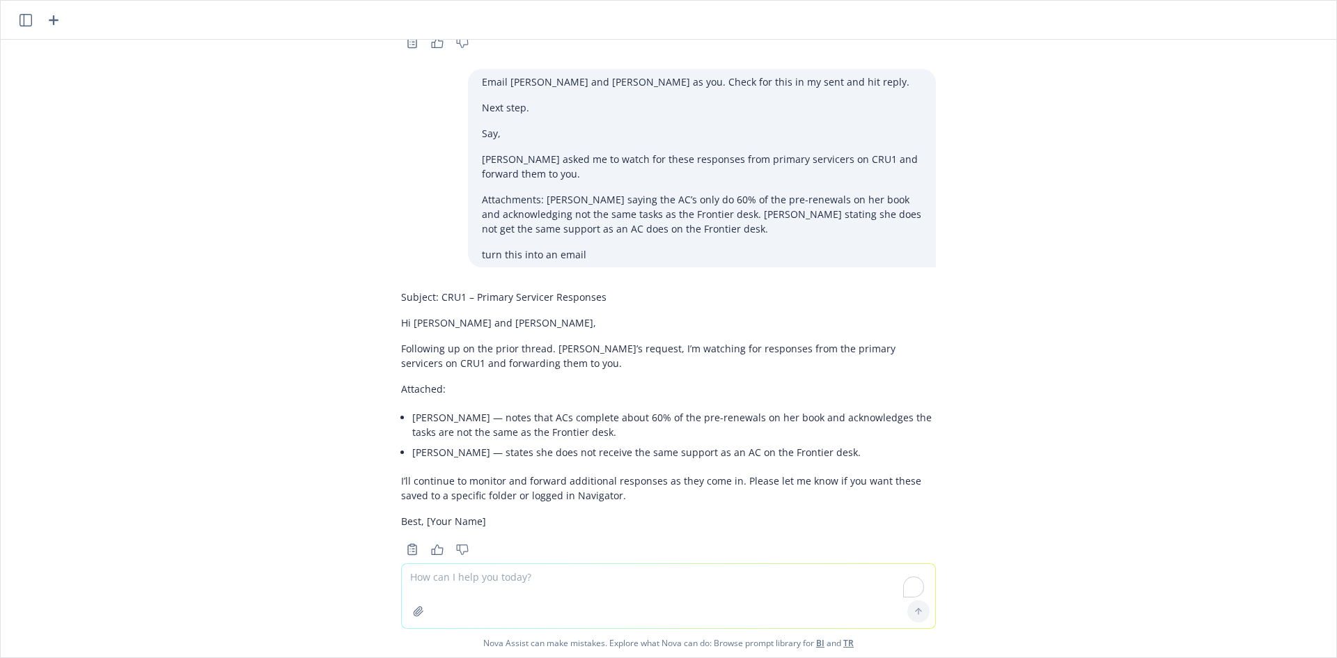
click at [498, 583] on textarea "To enrich screen reader interactions, please activate Accessibility in Grammarl…" at bounding box center [668, 596] width 533 height 64
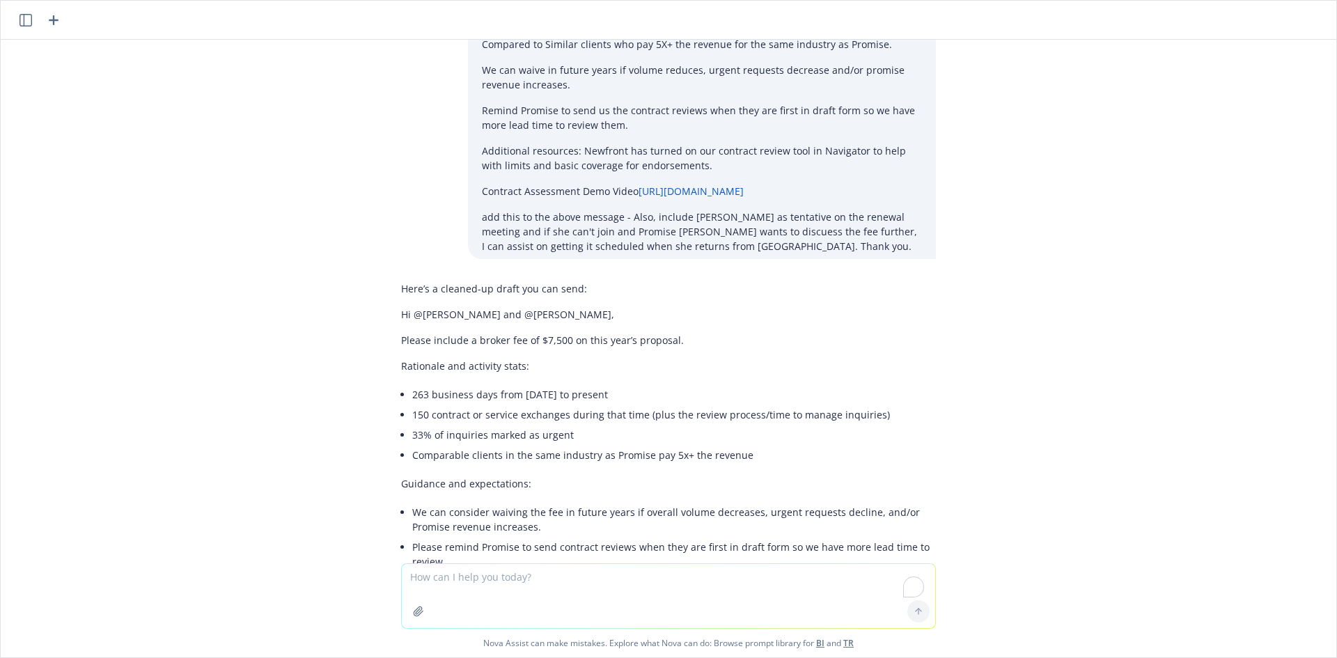
scroll to position [0, 0]
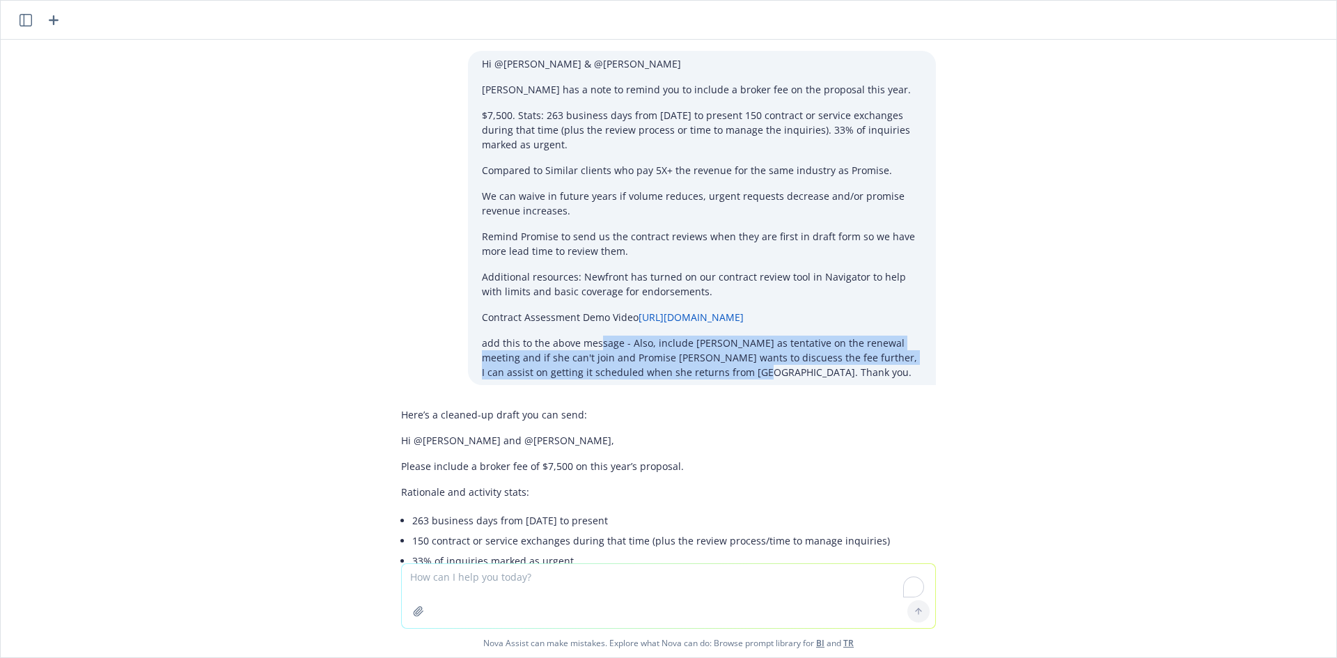
drag, startPoint x: 668, startPoint y: 363, endPoint x: 514, endPoint y: 327, distance: 158.1
click at [512, 328] on div "Hi @Patrick McChrystal & @Abi Furgal Ivoree has a note to remind you to include…" at bounding box center [702, 218] width 468 height 334
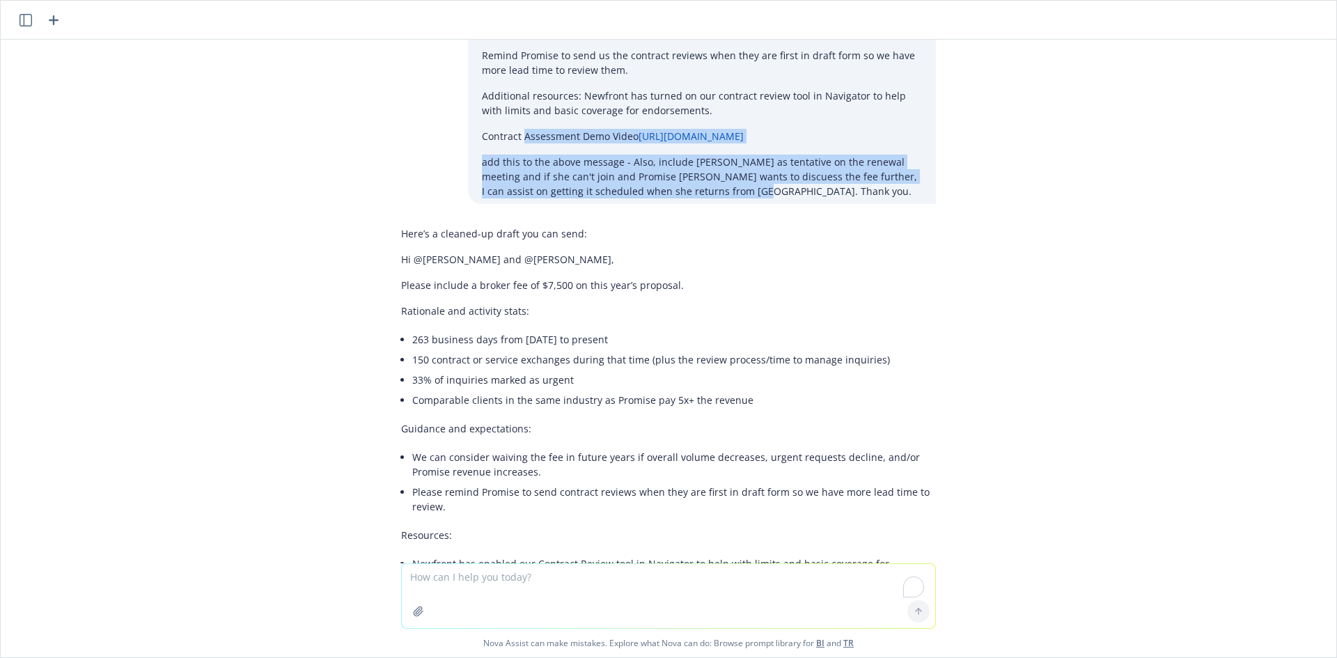
scroll to position [278, 0]
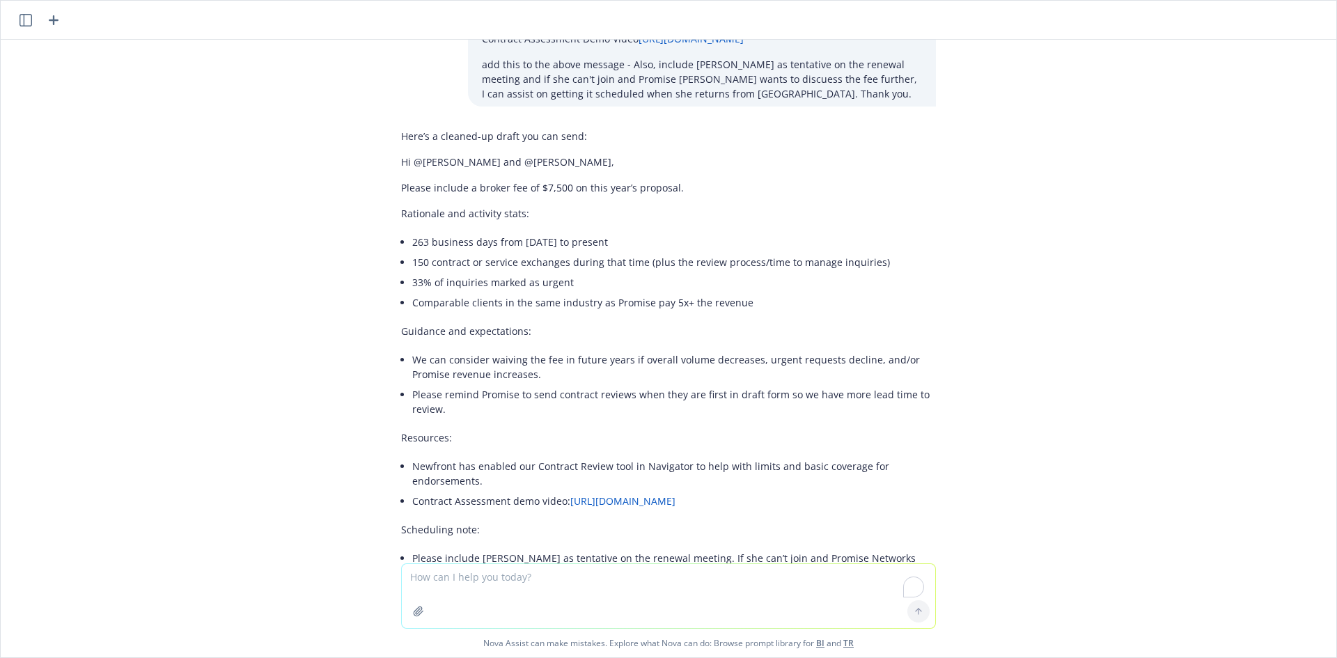
click at [503, 579] on textarea "To enrich screen reader interactions, please activate Accessibility in Grammarl…" at bounding box center [668, 596] width 533 height 64
paste textarea "Hi @Patrick McChrystal & @Abi Furgal Ivoree has a note to remind you to include…"
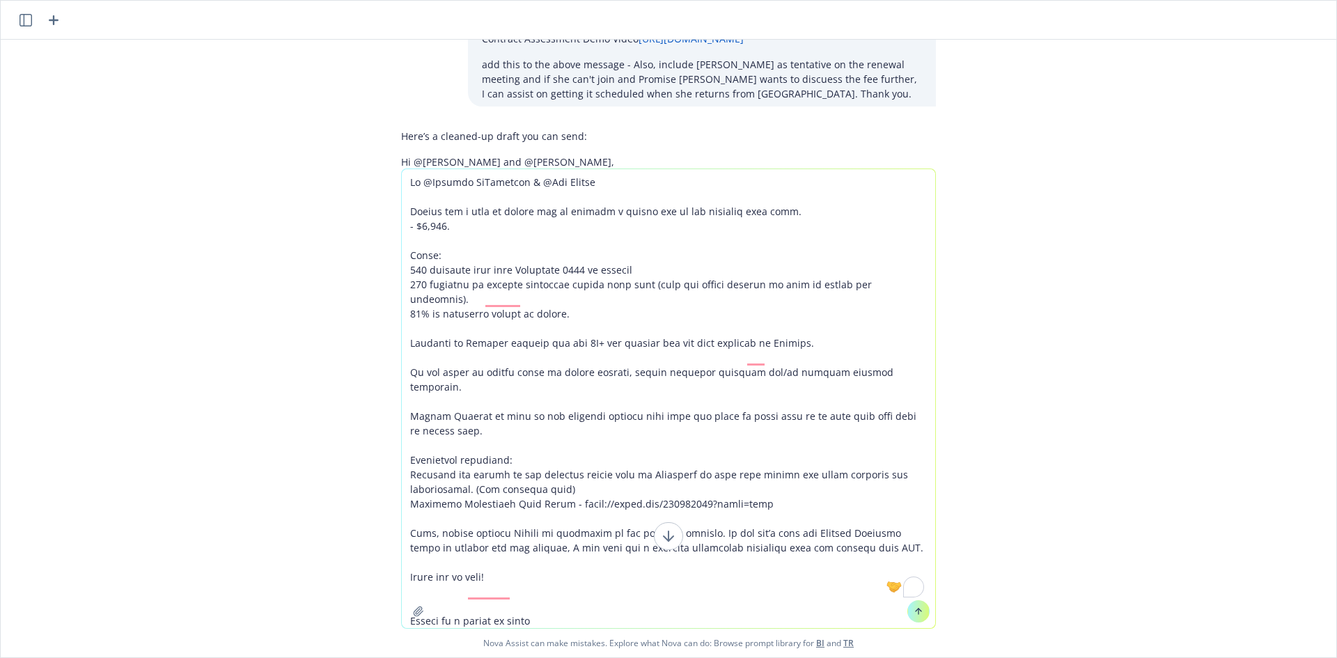
click at [626, 595] on textarea "To enrich screen reader interactions, please activate Accessibility in Grammarl…" at bounding box center [668, 398] width 533 height 459
paste textarea "Ask them to add this statement and the stats when the proposal is delivered or …"
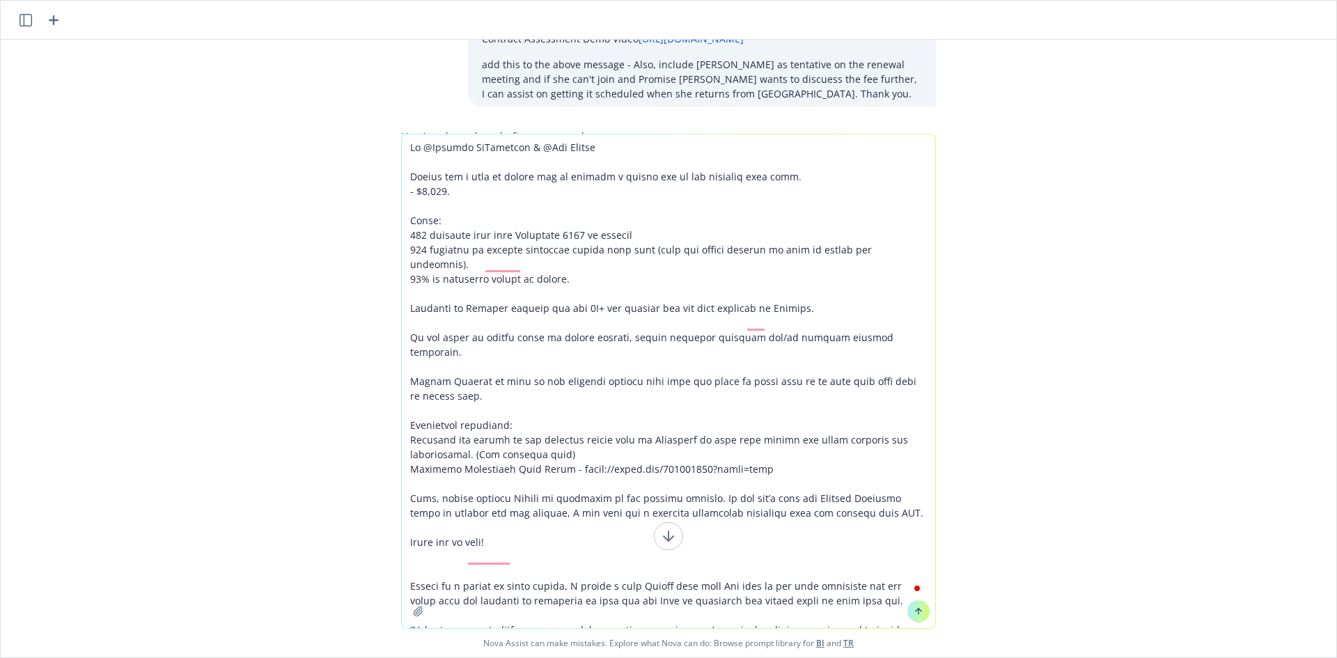
scroll to position [170, 0]
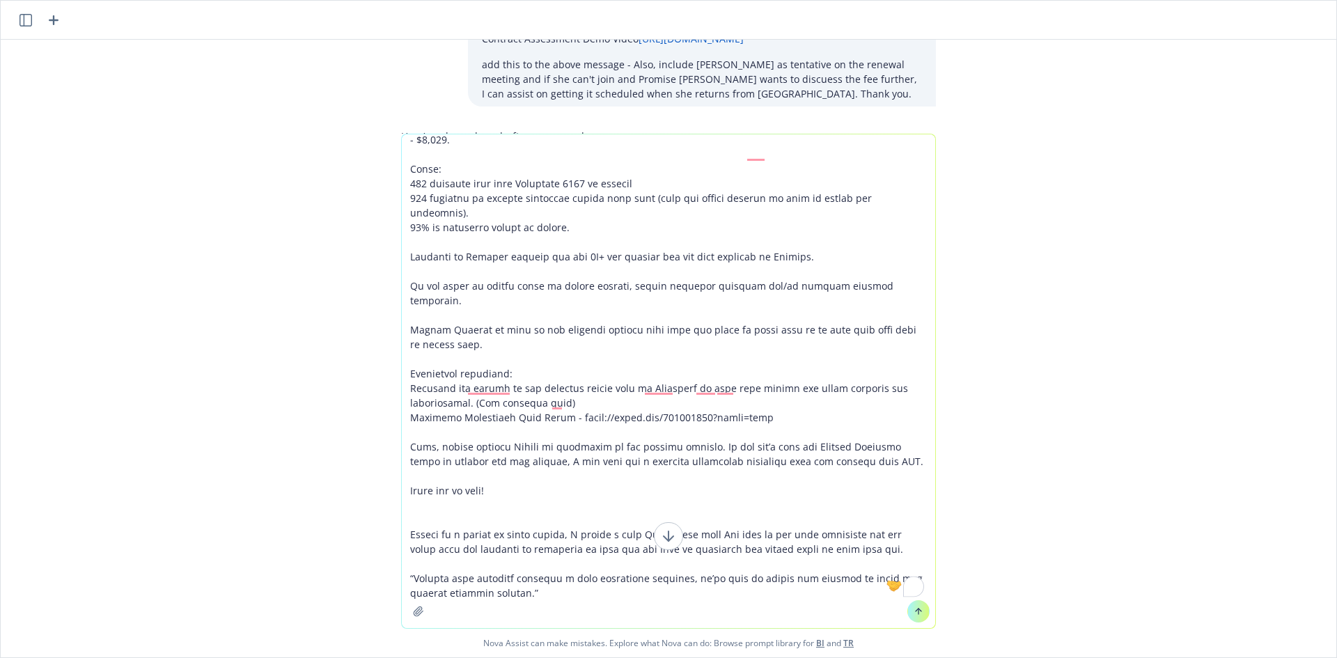
drag, startPoint x: 717, startPoint y: 391, endPoint x: 751, endPoint y: 392, distance: 33.4
click at [751, 392] on textarea "To enrich screen reader interactions, please activate Accessibility in Grammarl…" at bounding box center [668, 381] width 533 height 494
type textarea "Hi @Patrick McChrystal & @Abi Furgal Ivoree has a note to remind you to include…"
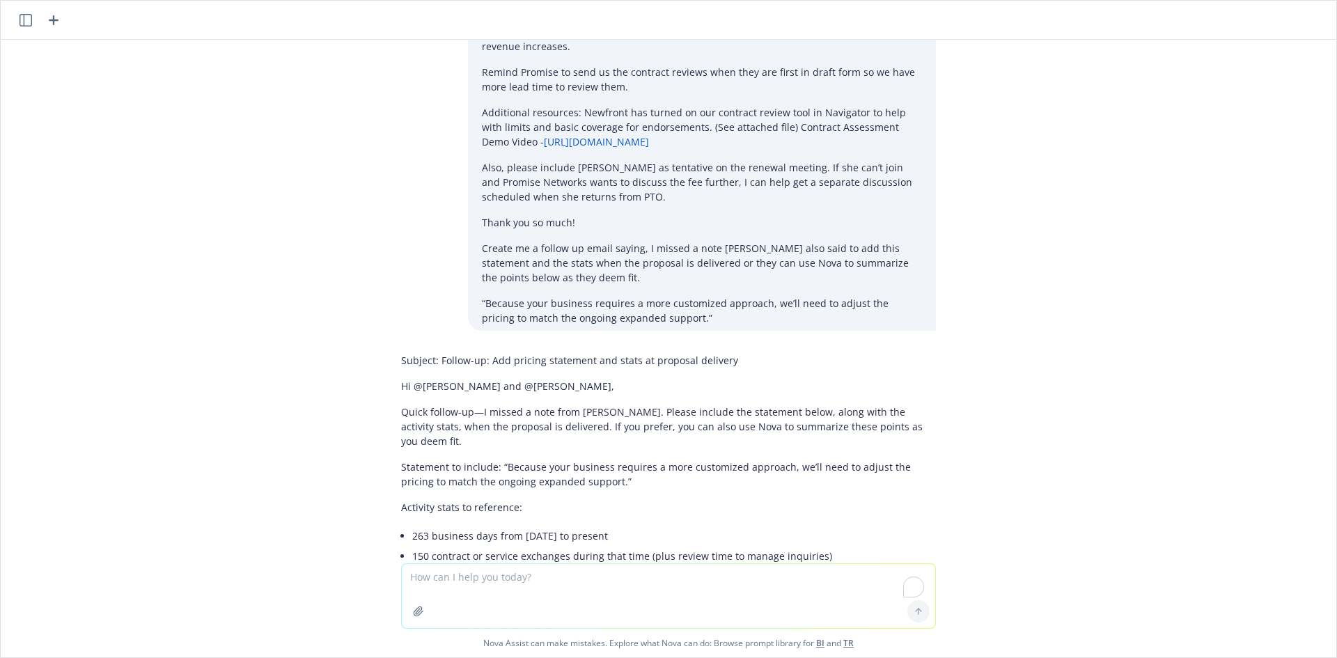
scroll to position [2184, 0]
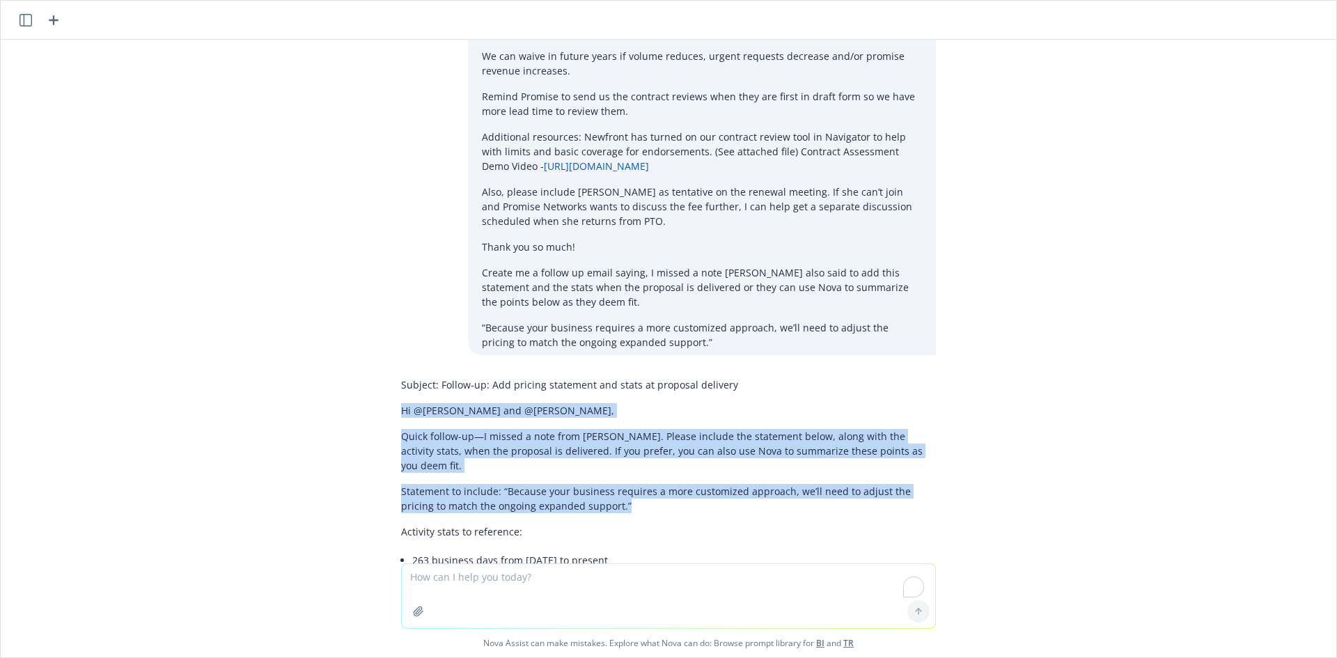
drag, startPoint x: 378, startPoint y: 379, endPoint x: 655, endPoint y: 457, distance: 287.7
click at [655, 457] on div "Hi @Patrick McChrystal & @Abi Furgal Ivoree has a note to remind you to include…" at bounding box center [668, 302] width 1335 height 524
copy div "Hi @Patrick McChrystal and @Abi Furgal, Quick follow-up—I missed a note from Iv…"
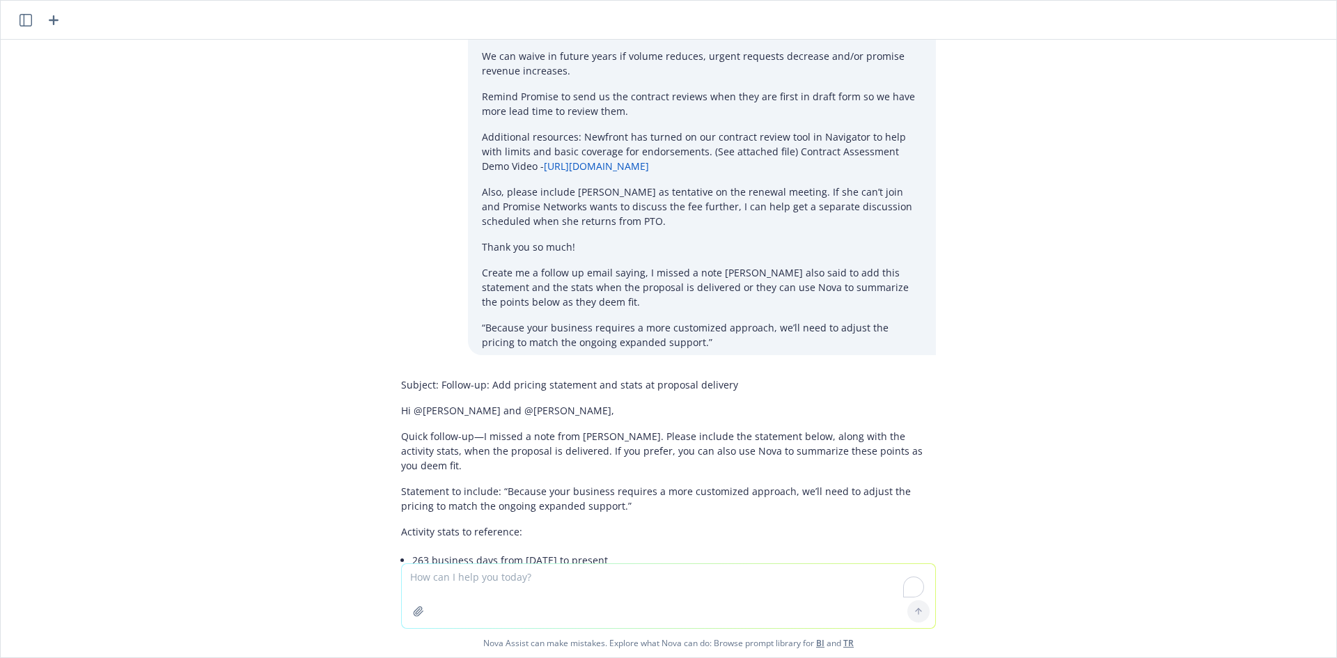
click at [604, 573] on textarea "To enrich screen reader interactions, please activate Accessibility in Grammarl…" at bounding box center [668, 596] width 533 height 64
paste textarea "Hi Doc, Currently on Medical PTO. Let's catch up when I got back Thanks"
type textarea "Hi Doc, Currently on Medical PTO. Let's catch up when I got back Thanks Fix"
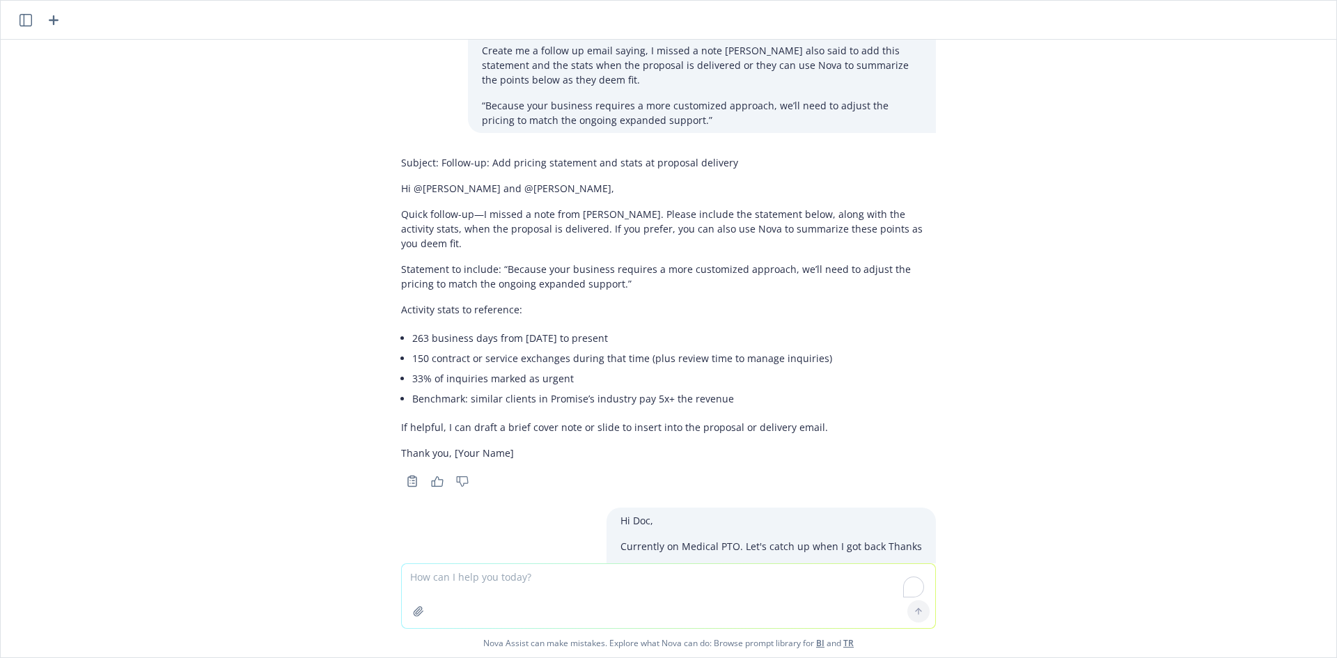
scroll to position [2557, 0]
